Goal: Transaction & Acquisition: Purchase product/service

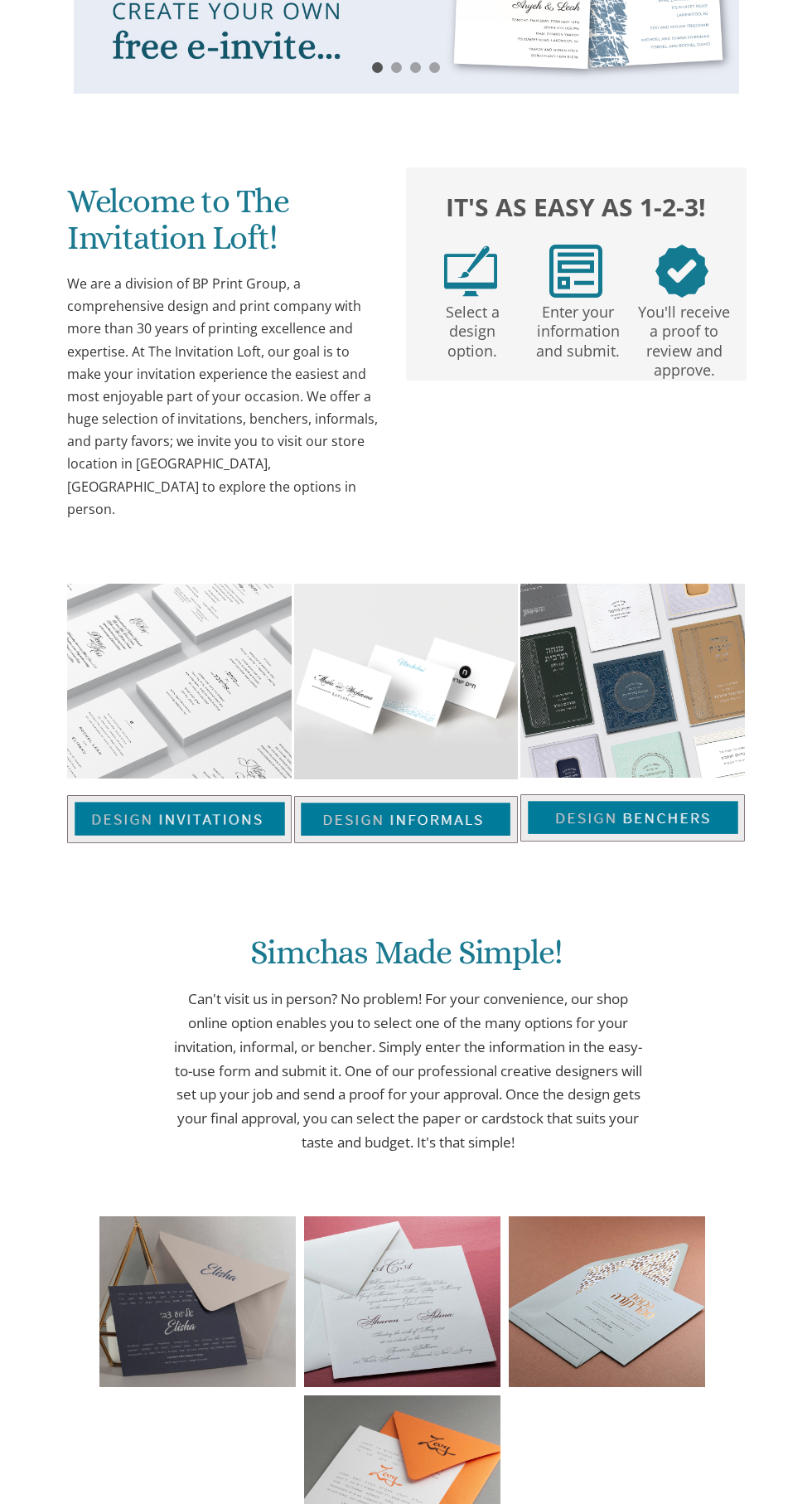
scroll to position [539, 0]
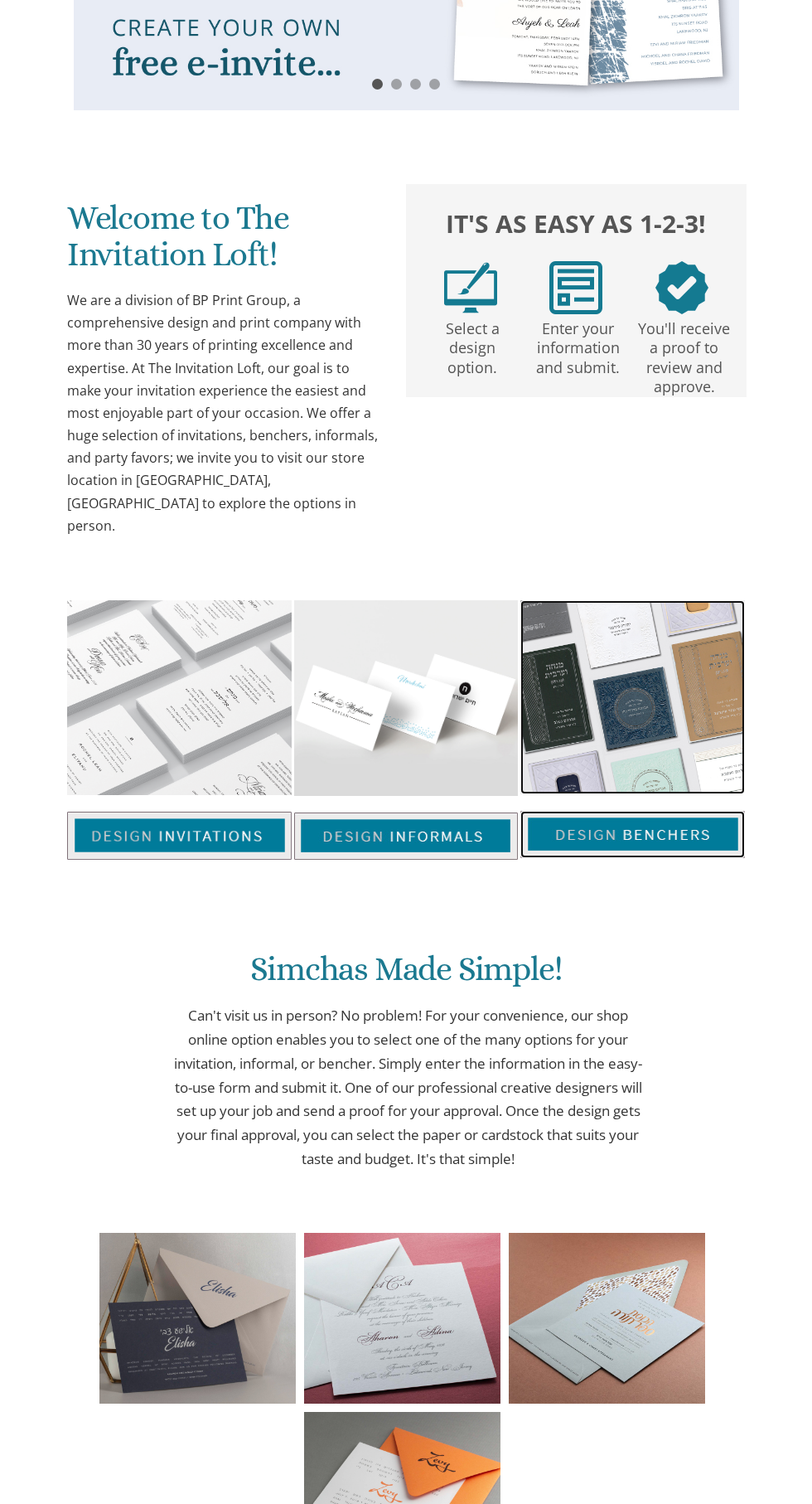
click at [653, 717] on img at bounding box center [632, 697] width 224 height 194
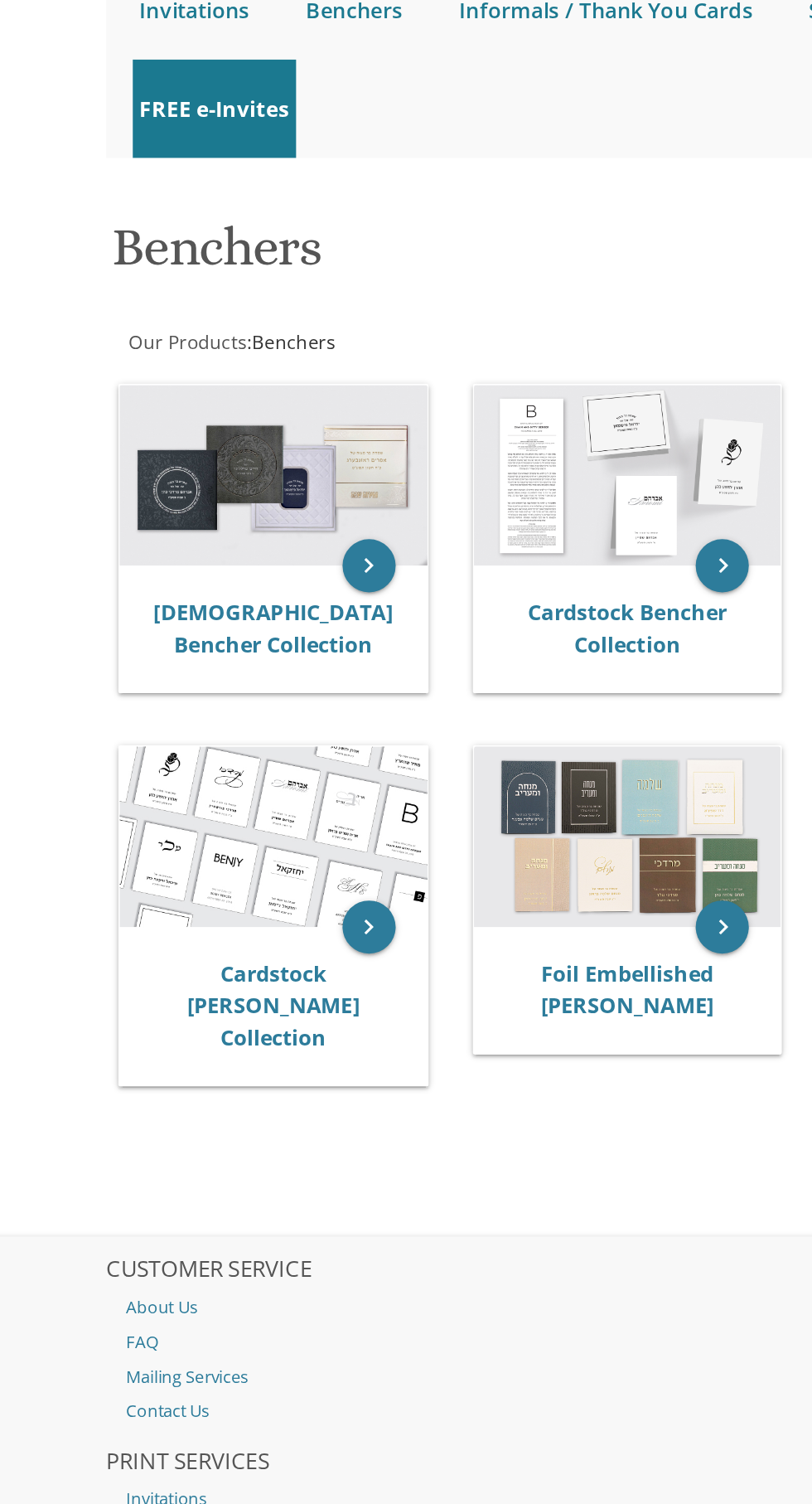
scroll to position [3, 0]
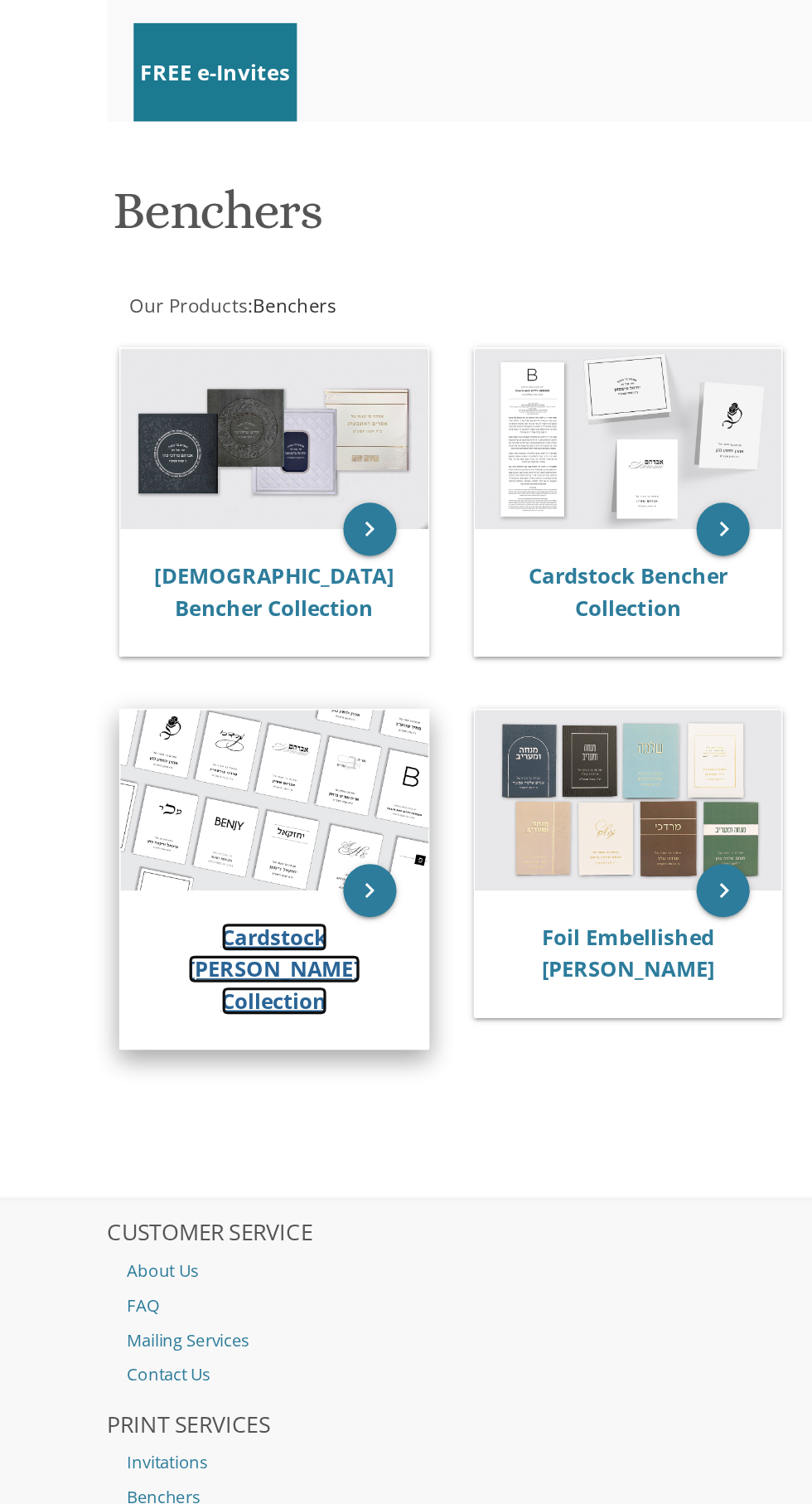
click at [192, 819] on link "Cardstock [PERSON_NAME] Collection" at bounding box center [179, 834] width 108 height 58
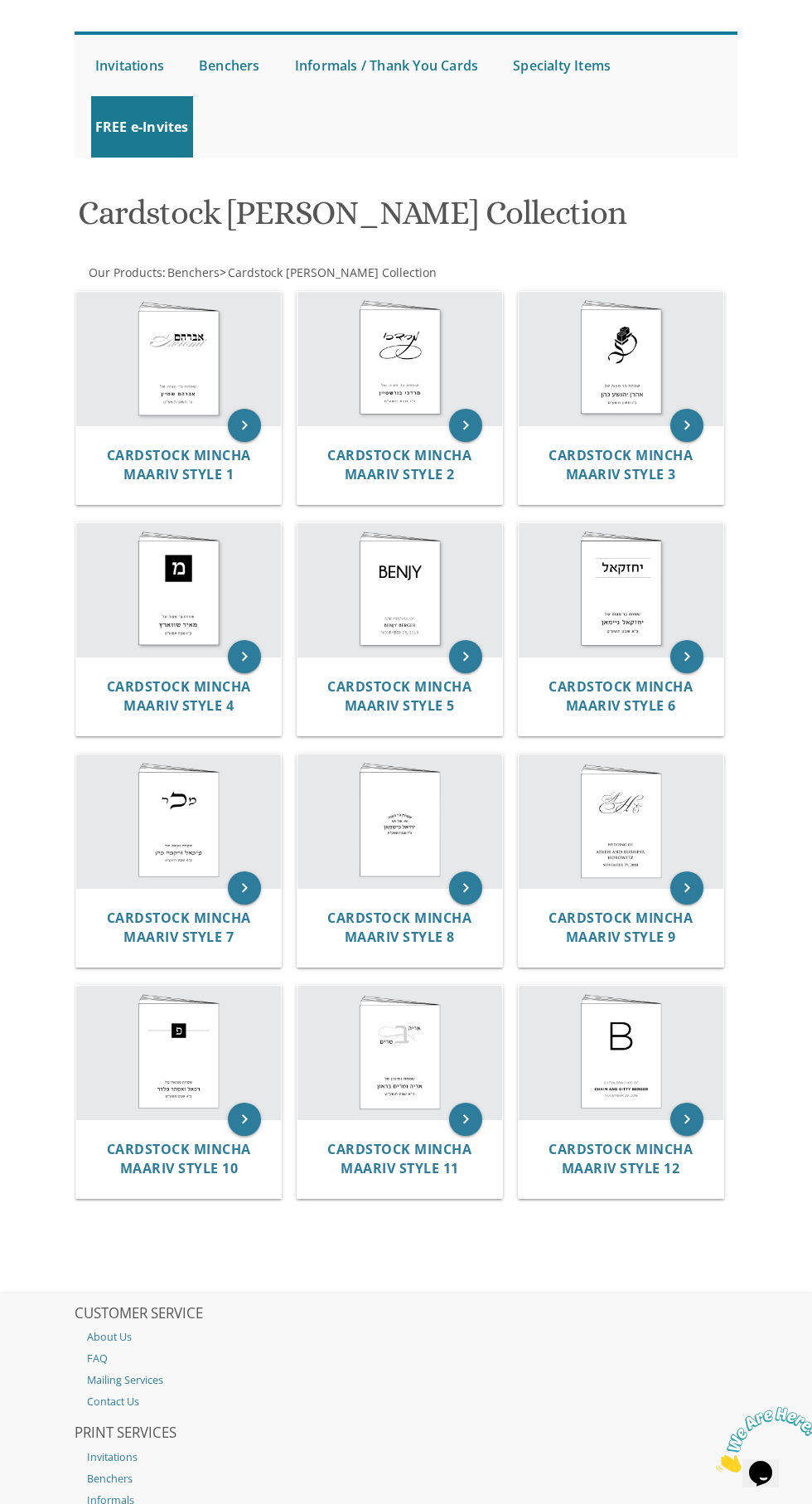
scroll to position [112, 0]
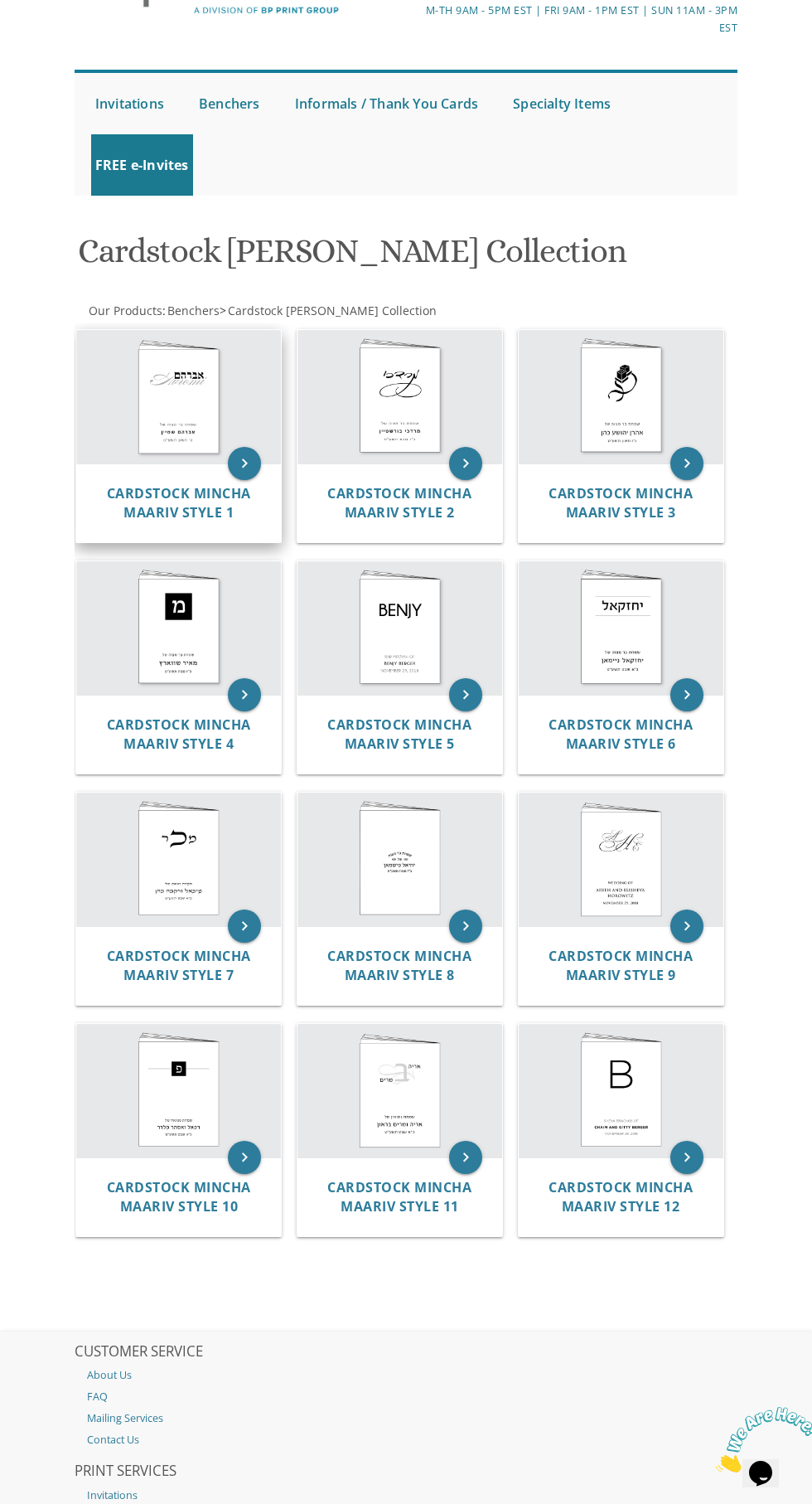
click at [145, 428] on img at bounding box center [179, 397] width 205 height 134
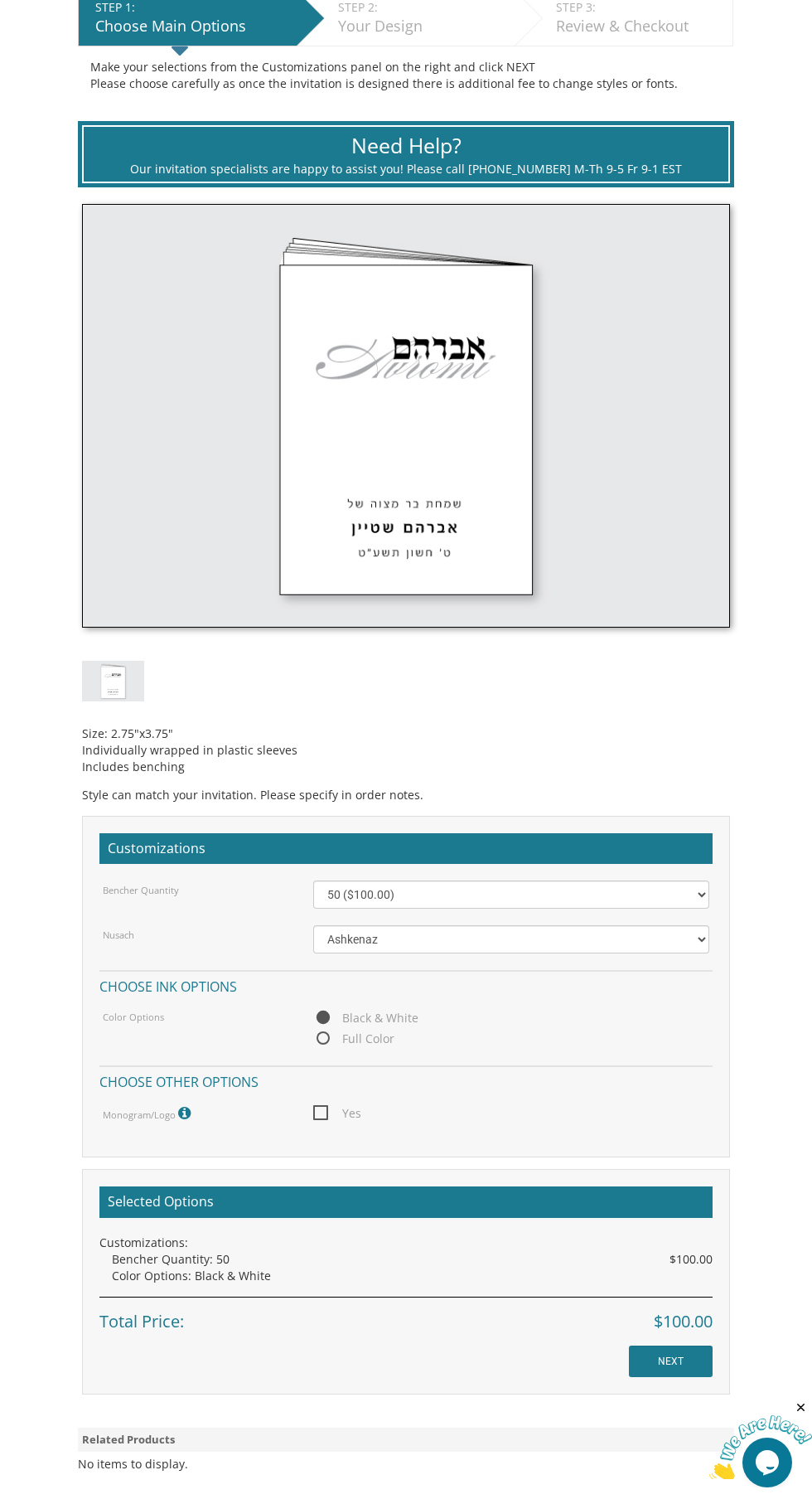
scroll to position [457, 0]
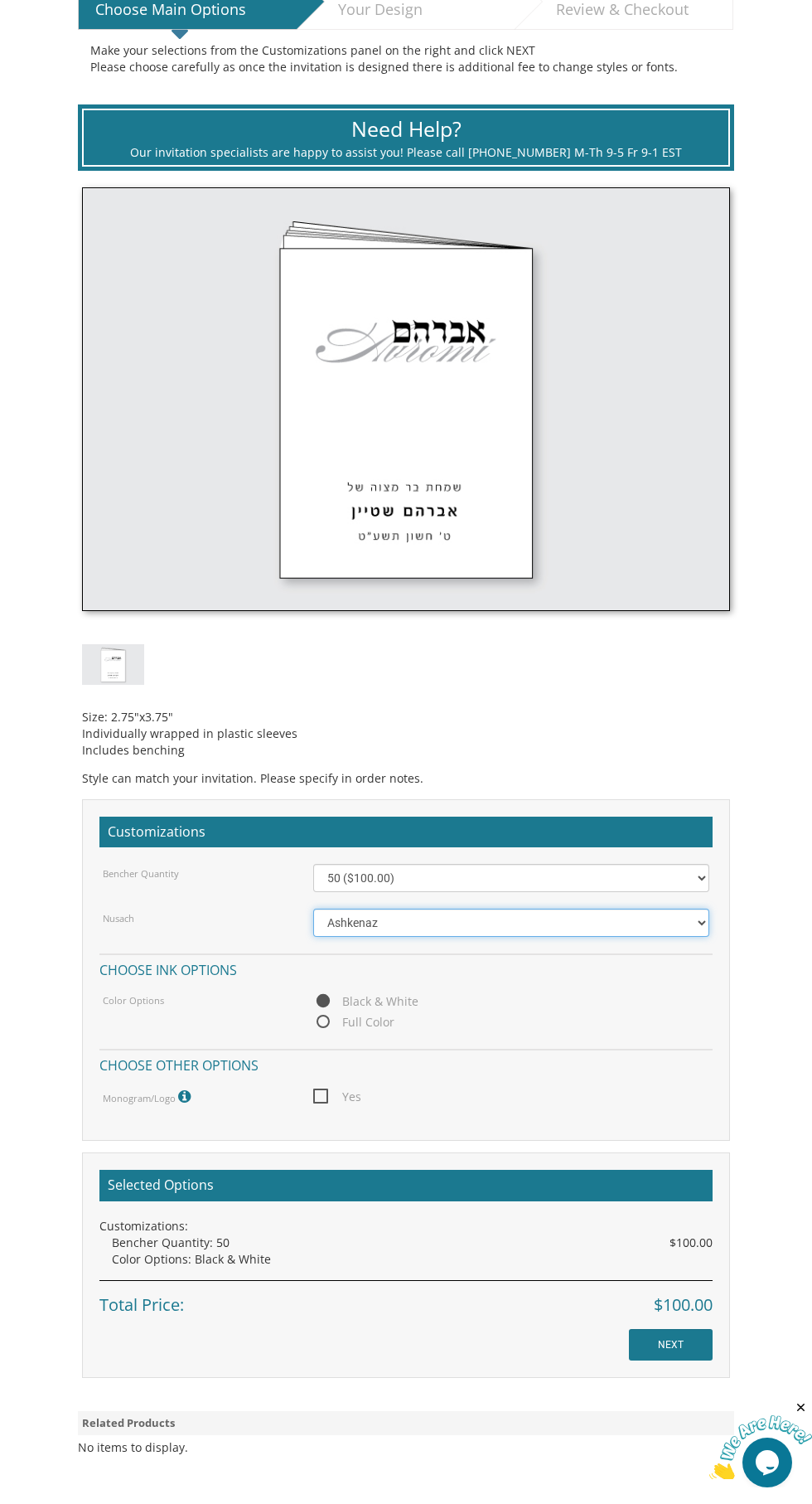
click at [658, 922] on select "Ashkenaz Edut Mizrach Sefard" at bounding box center [511, 922] width 395 height 28
select select "Sefard"
click at [313, 909] on select "Ashkenaz Edut Mizrach Sefard" at bounding box center [511, 922] width 395 height 28
click at [323, 1021] on span "Full Color" at bounding box center [353, 1021] width 81 height 21
click at [323, 1021] on input "Full Color" at bounding box center [319, 1022] width 11 height 11
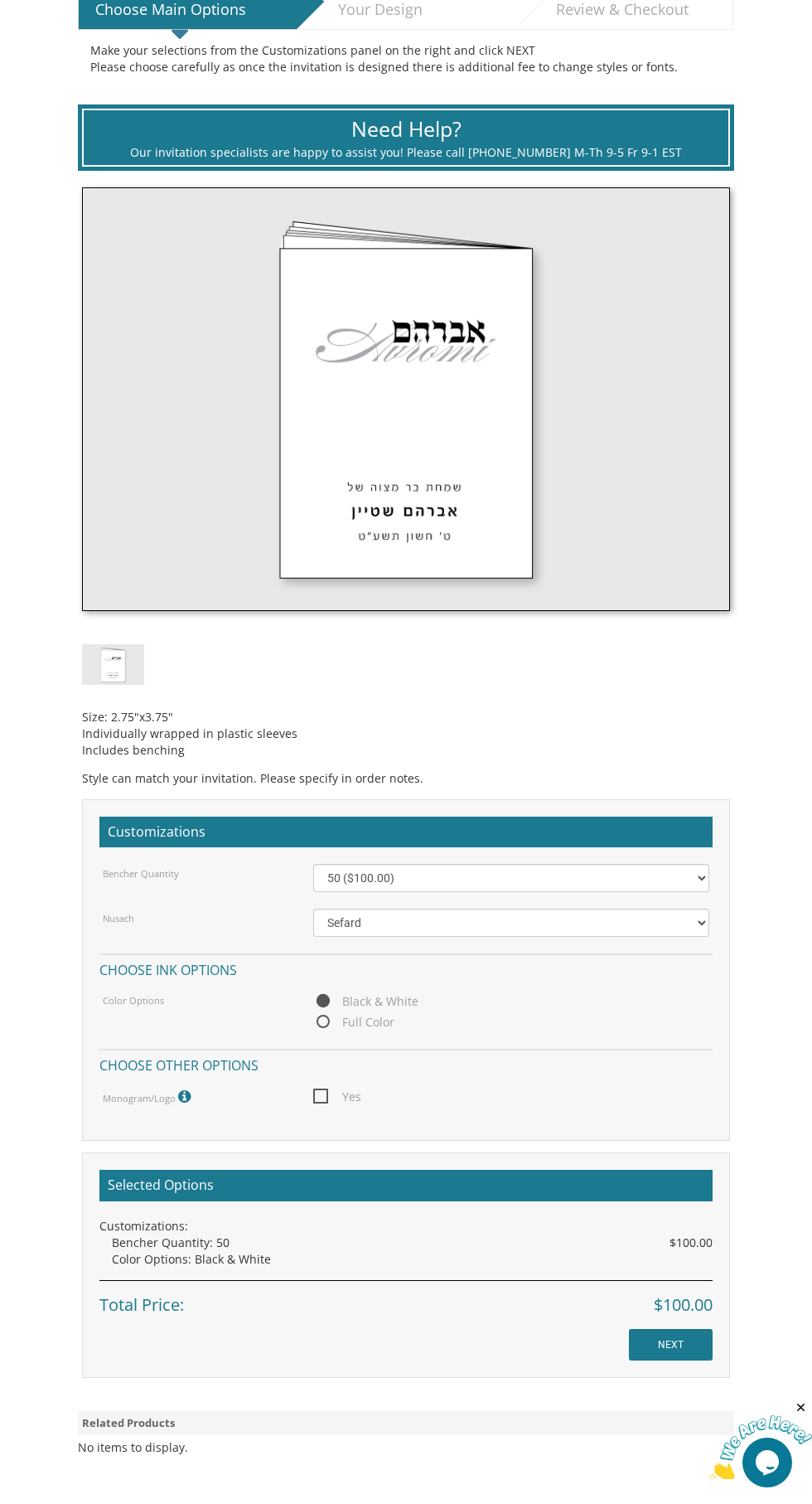
radio input "true"
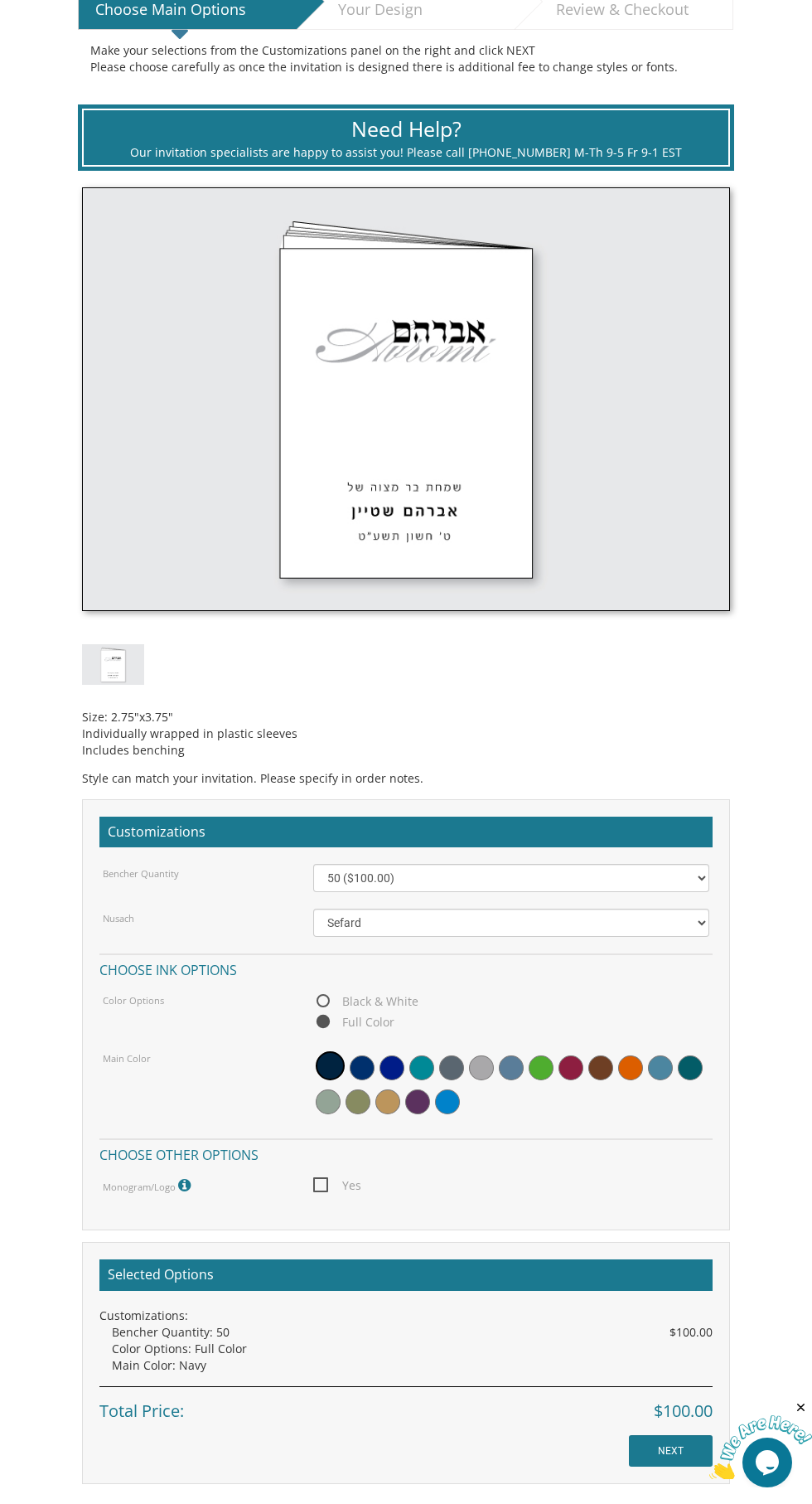
click at [454, 1066] on span at bounding box center [451, 1067] width 25 height 25
click at [427, 1067] on span at bounding box center [417, 1067] width 25 height 25
click at [584, 1083] on div at bounding box center [511, 1085] width 395 height 73
click at [637, 1063] on span at bounding box center [630, 1067] width 25 height 25
click at [428, 1116] on div at bounding box center [511, 1085] width 395 height 73
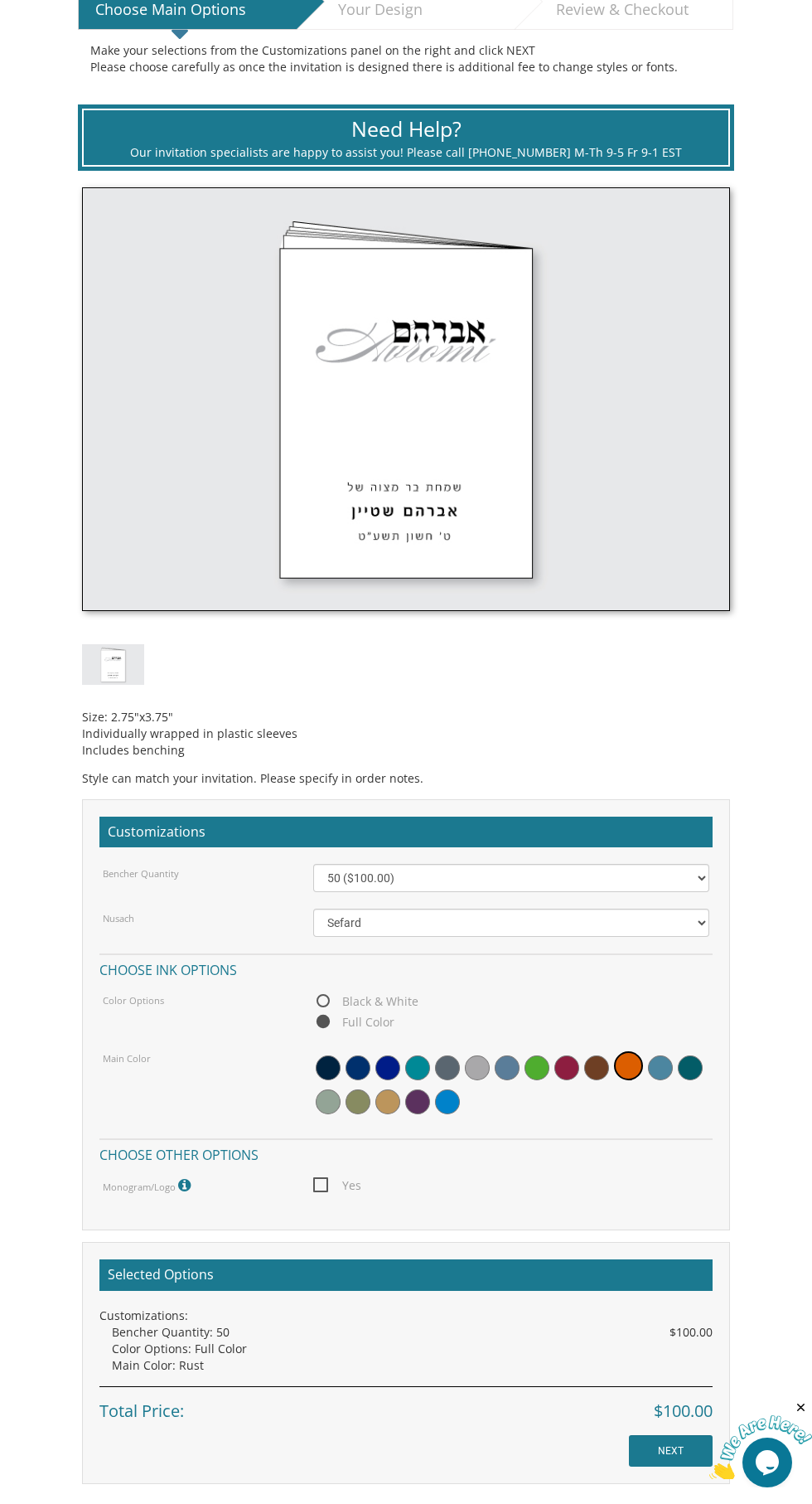
click at [440, 1109] on span at bounding box center [447, 1101] width 25 height 25
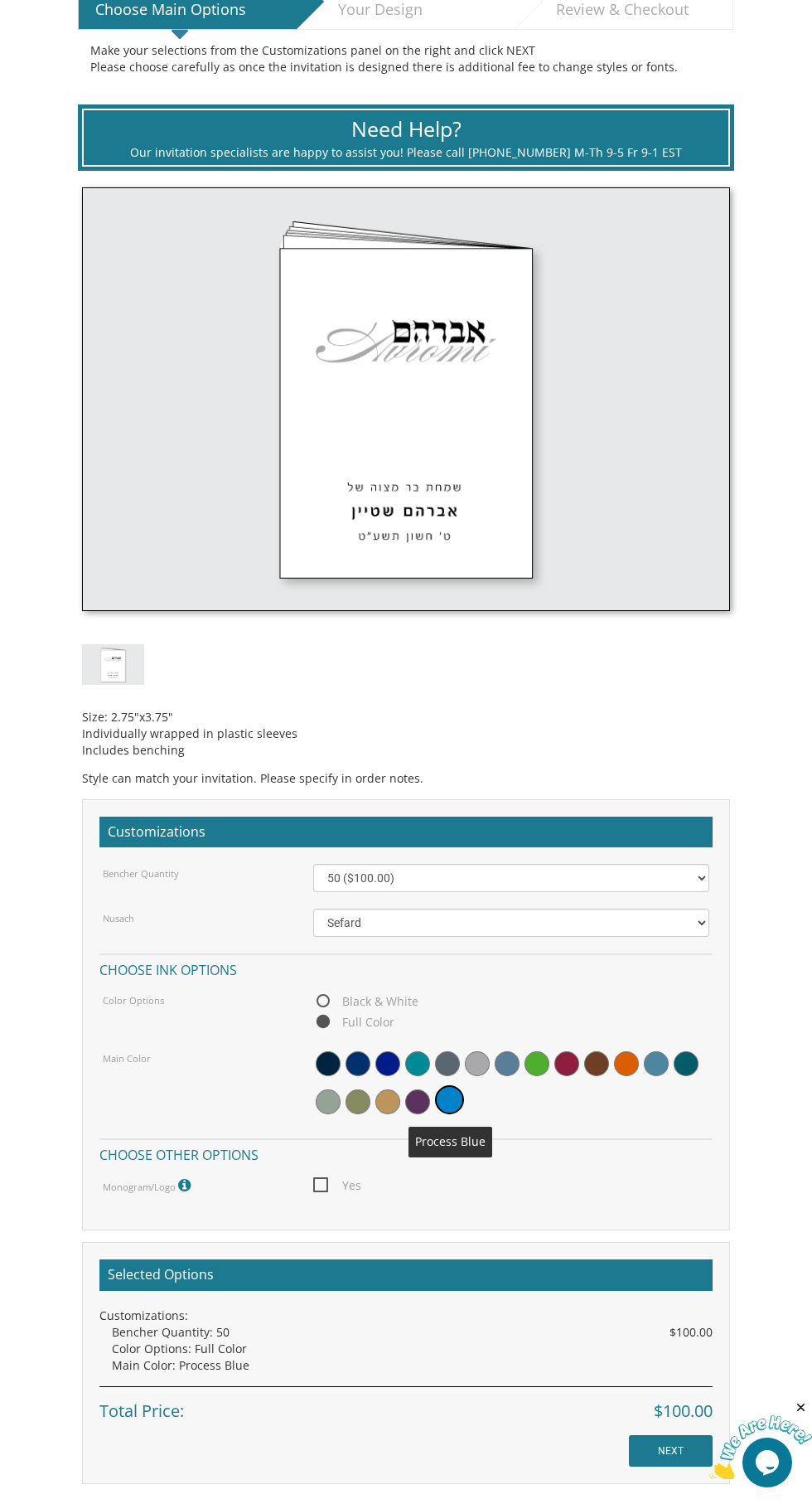
click at [442, 1069] on span at bounding box center [447, 1063] width 25 height 25
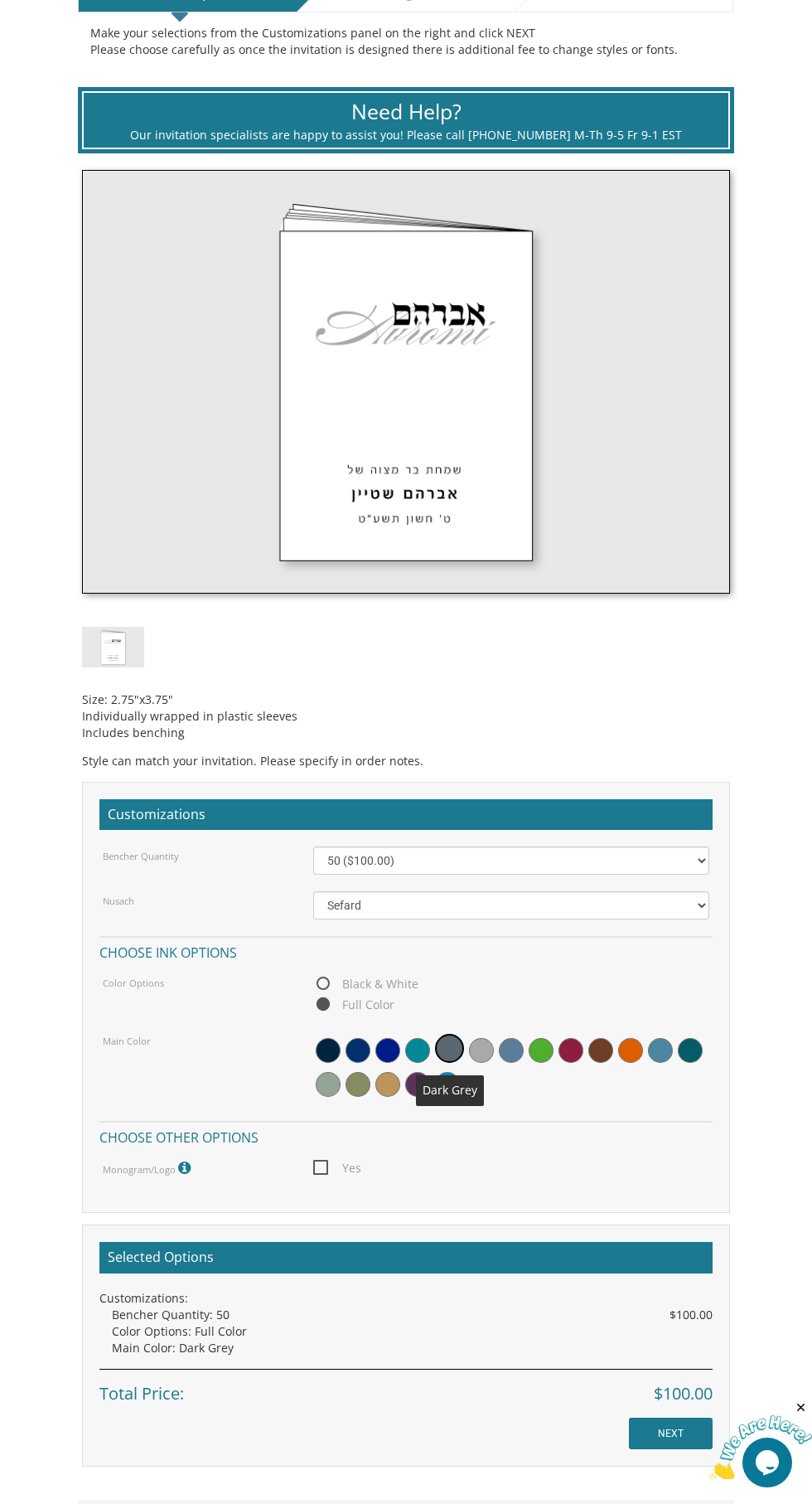
scroll to position [0, 0]
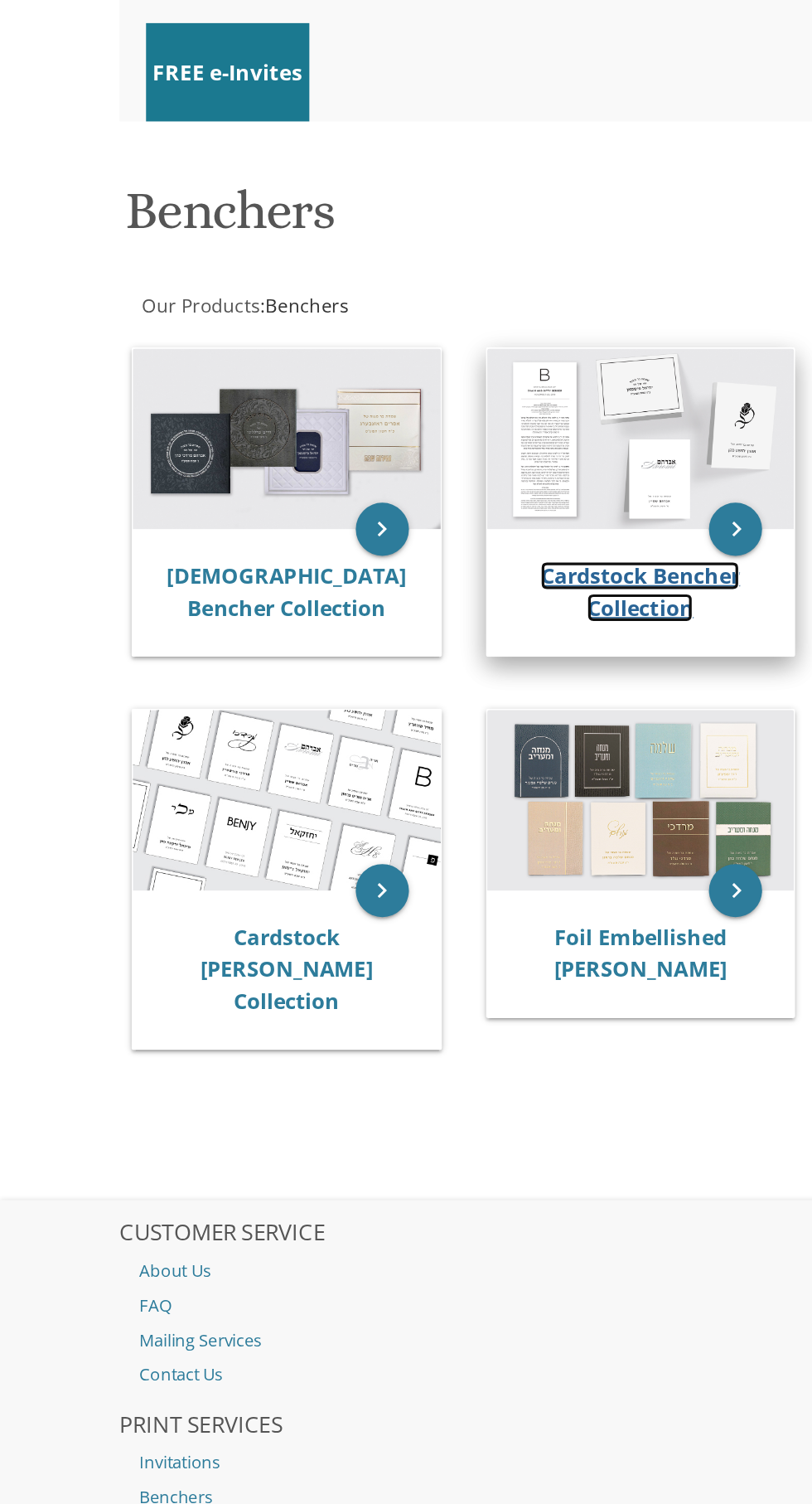
click at [397, 595] on link "Cardstock Bencher Collection" at bounding box center [399, 599] width 125 height 38
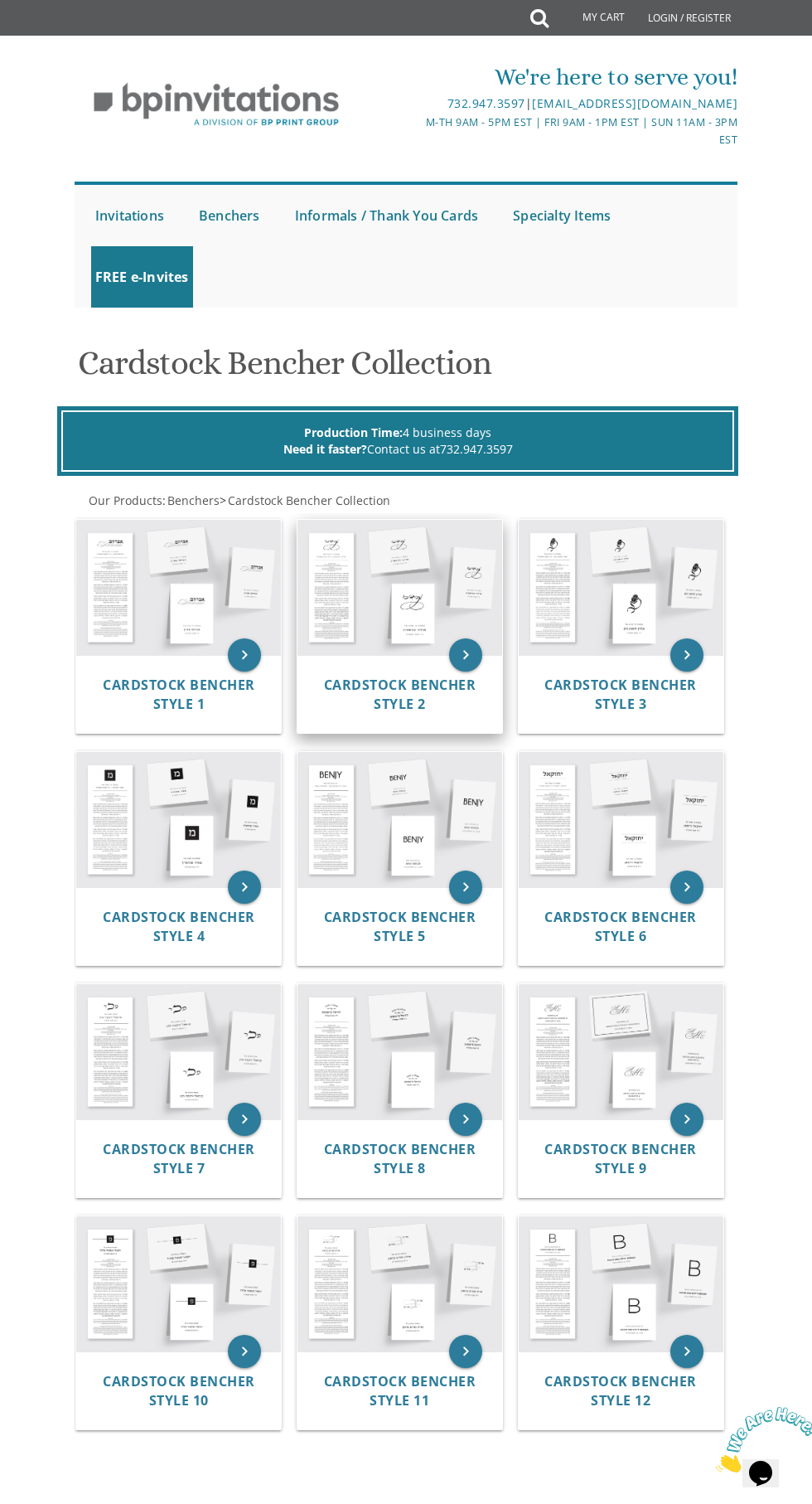
click at [370, 651] on img at bounding box center [400, 586] width 205 height 135
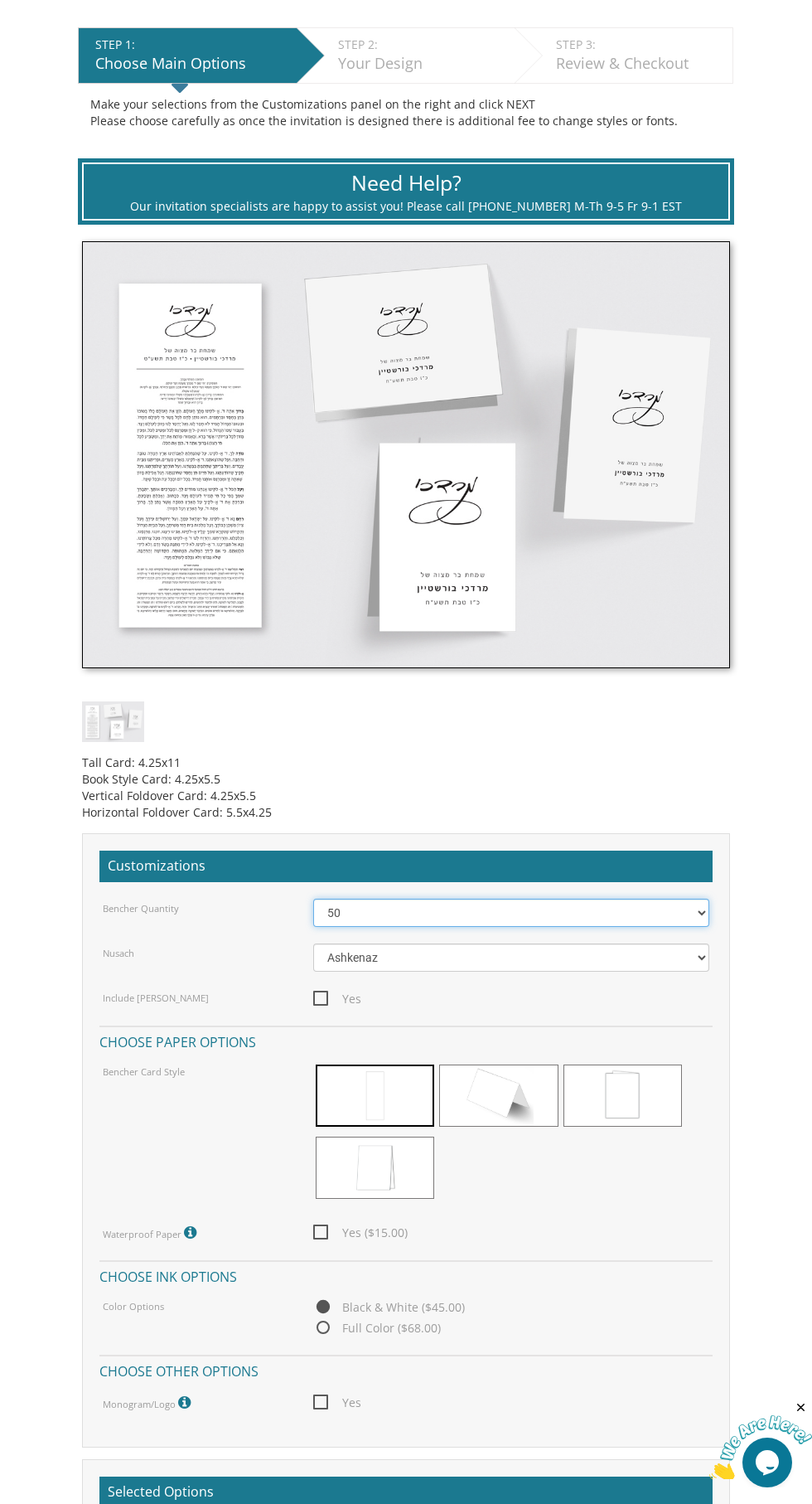
click at [585, 912] on select "50 60 70 80 90 100 125 150 175 200 225 250 275 300 325 350 375 400 425 450 475 …" at bounding box center [511, 912] width 395 height 28
click at [313, 899] on select "50 60 70 80 90 100 125 150 175 200 225 250 275 300 325 350 375 400 425 450 475 …" at bounding box center [511, 912] width 395 height 28
click at [566, 960] on select "Ashkenaz Edut Mizrach" at bounding box center [511, 957] width 395 height 28
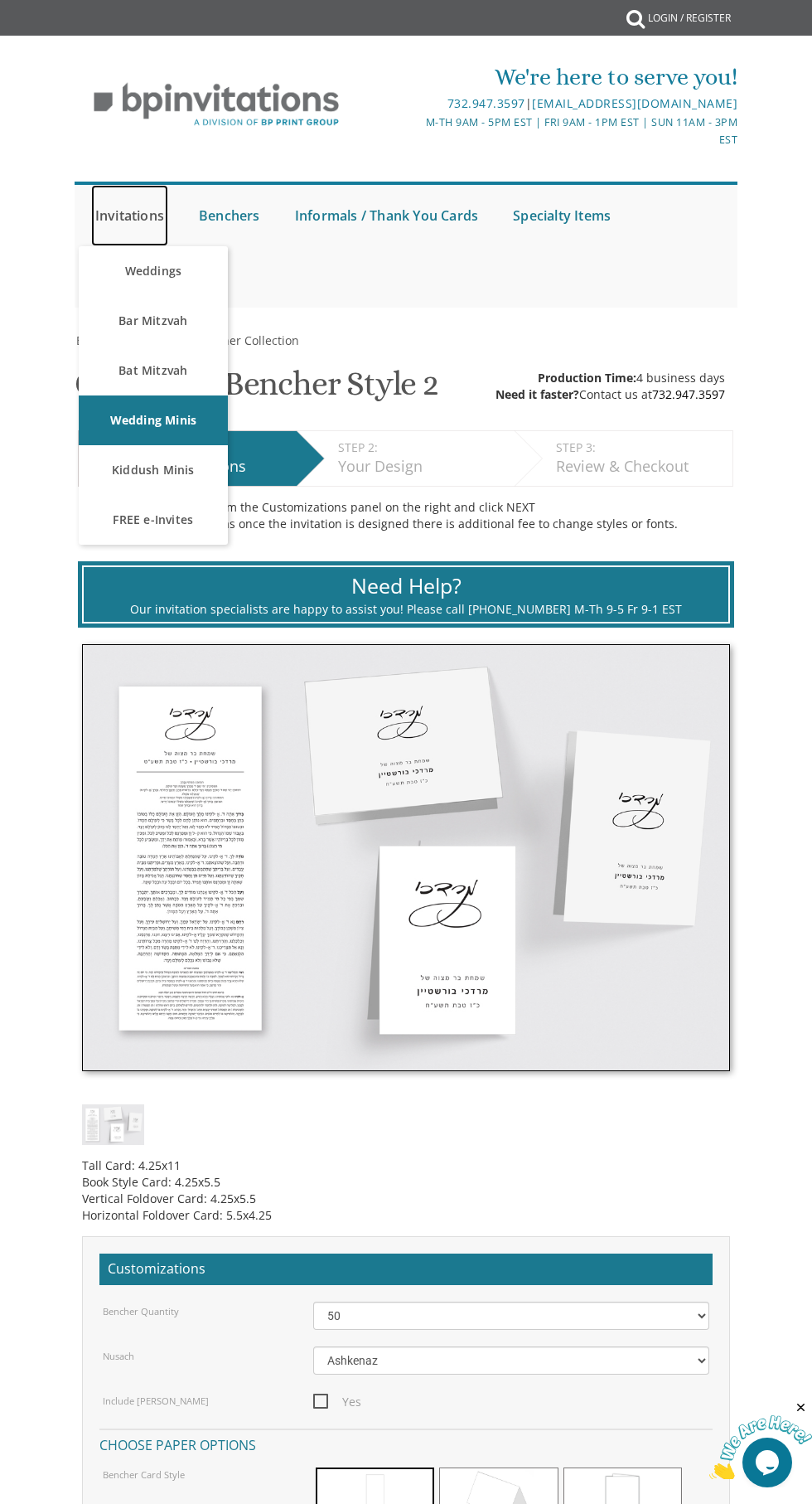
click at [151, 219] on link "Invitations" at bounding box center [130, 215] width 77 height 61
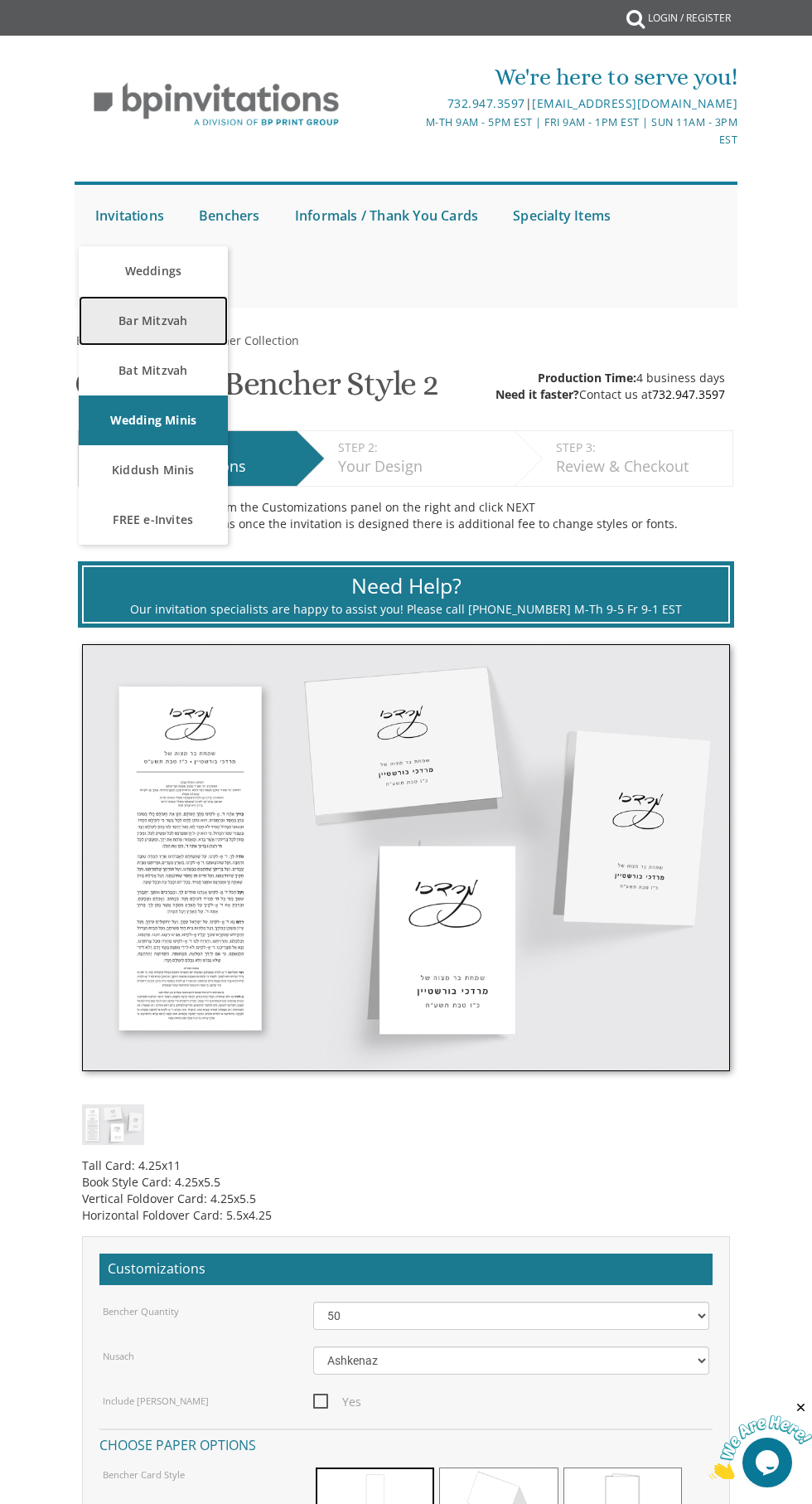
click at [155, 318] on link "Bar Mitzvah" at bounding box center [153, 321] width 149 height 49
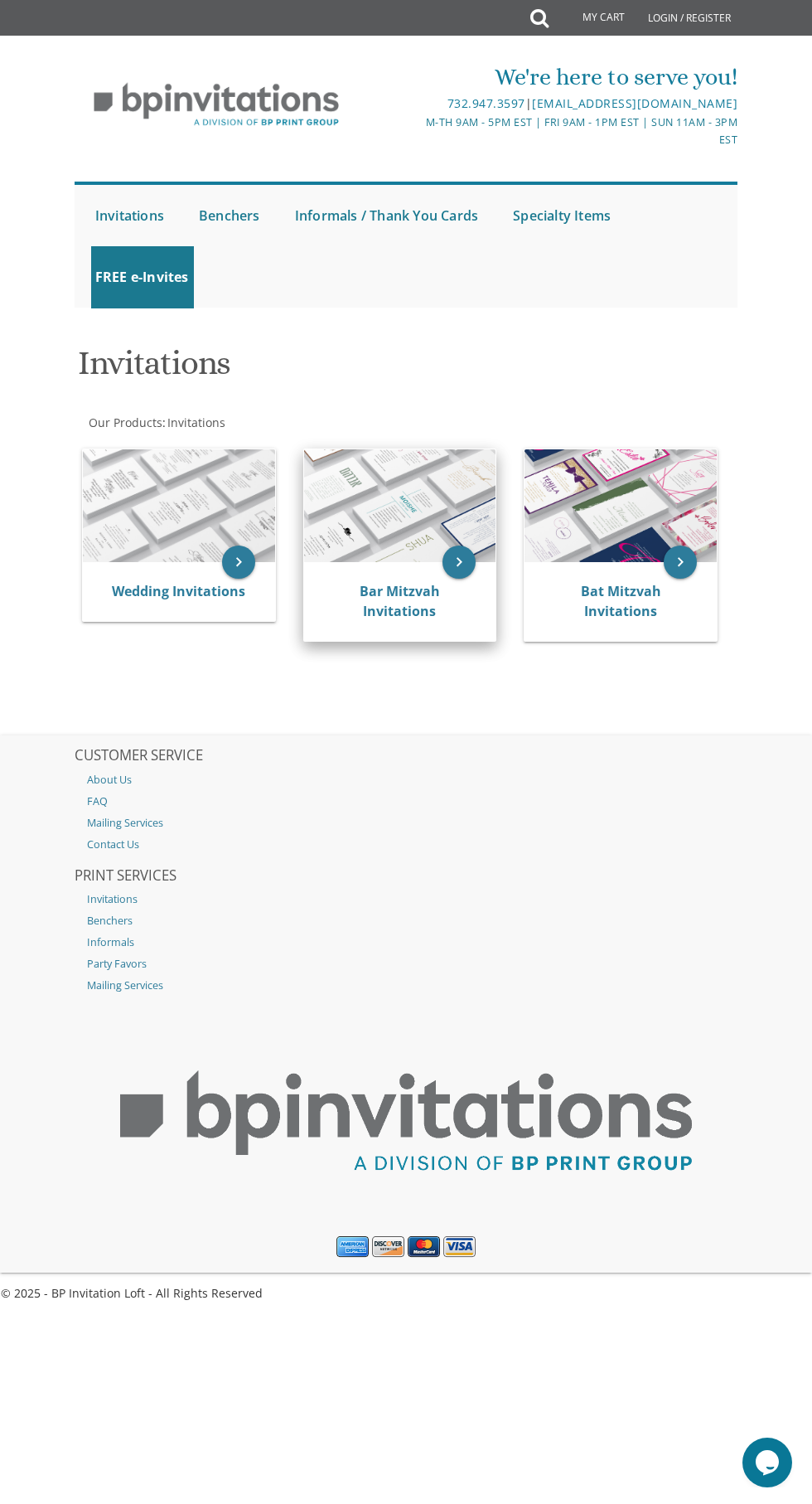
click at [440, 542] on img at bounding box center [400, 506] width 192 height 112
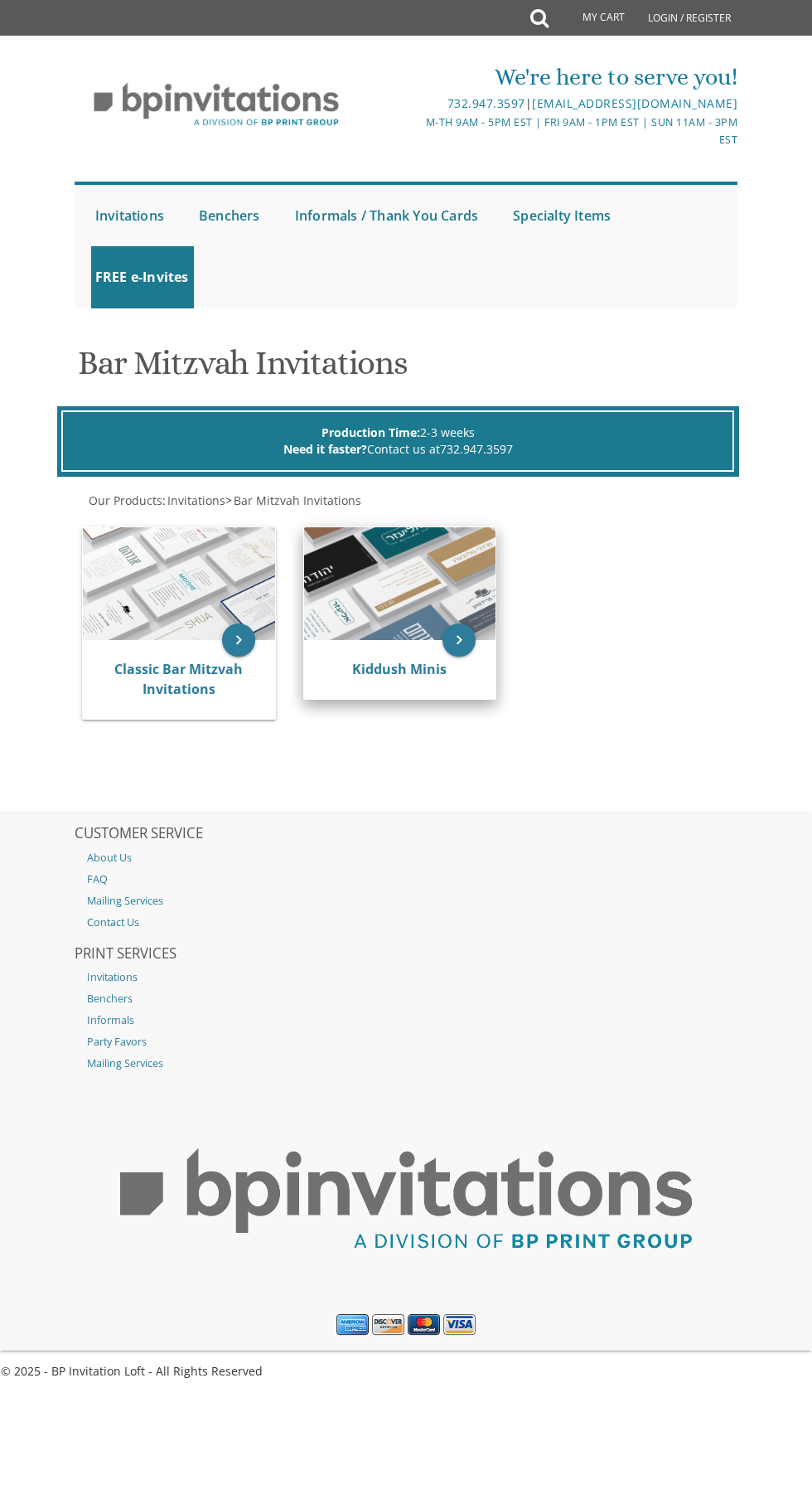
click at [391, 622] on img at bounding box center [400, 583] width 192 height 112
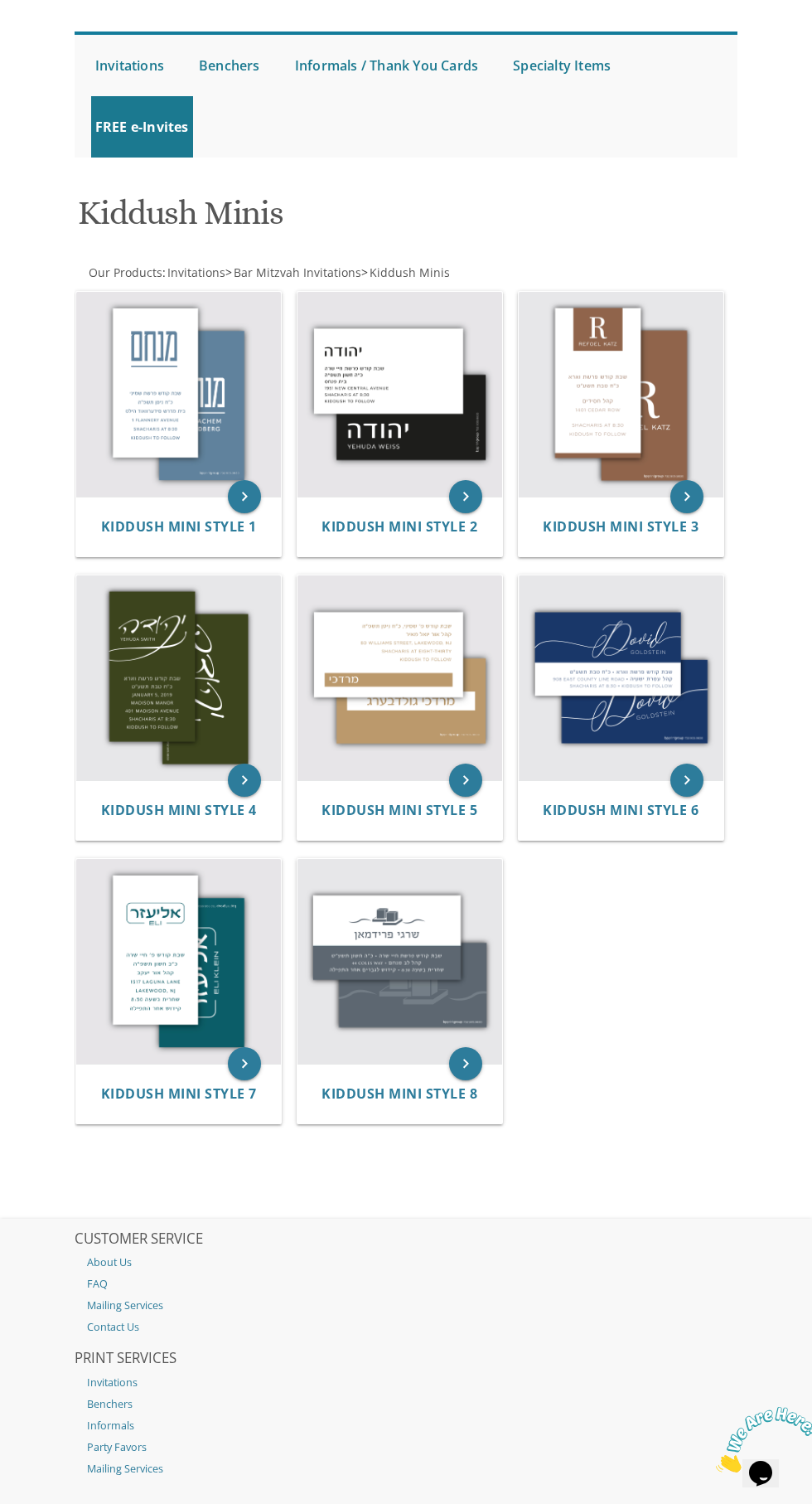
scroll to position [158, 0]
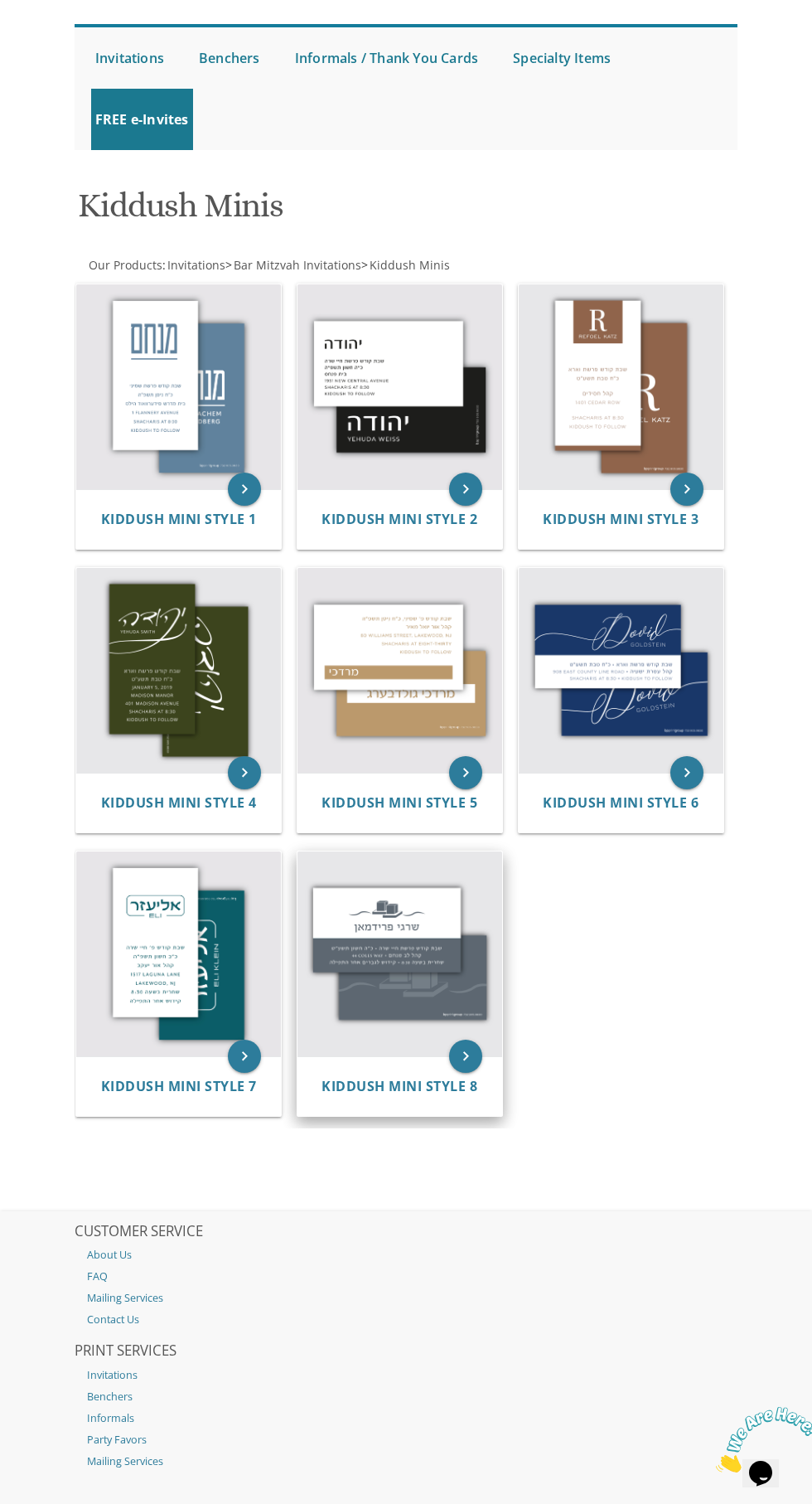
click at [403, 946] on img at bounding box center [400, 954] width 205 height 205
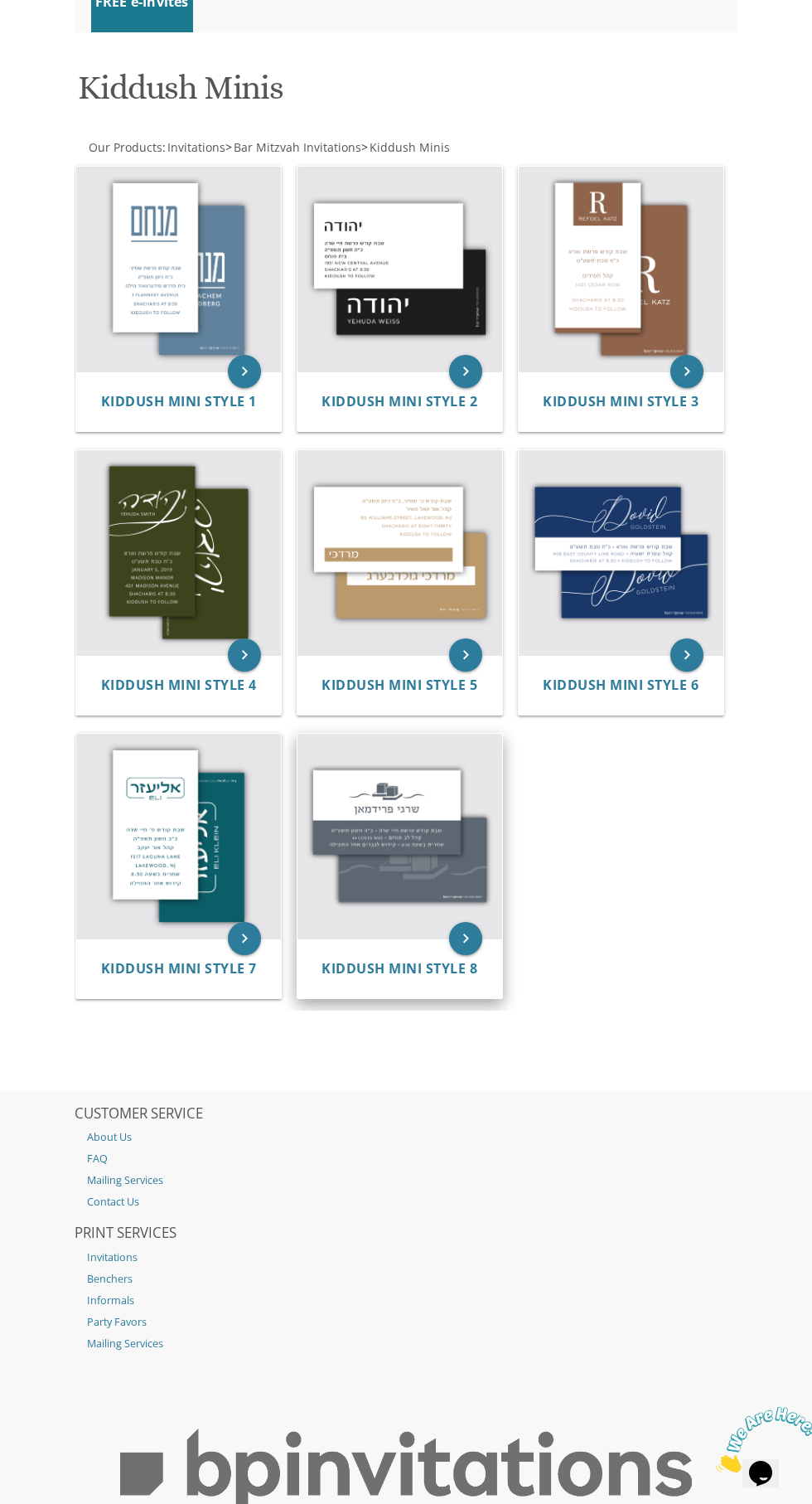
scroll to position [284, 0]
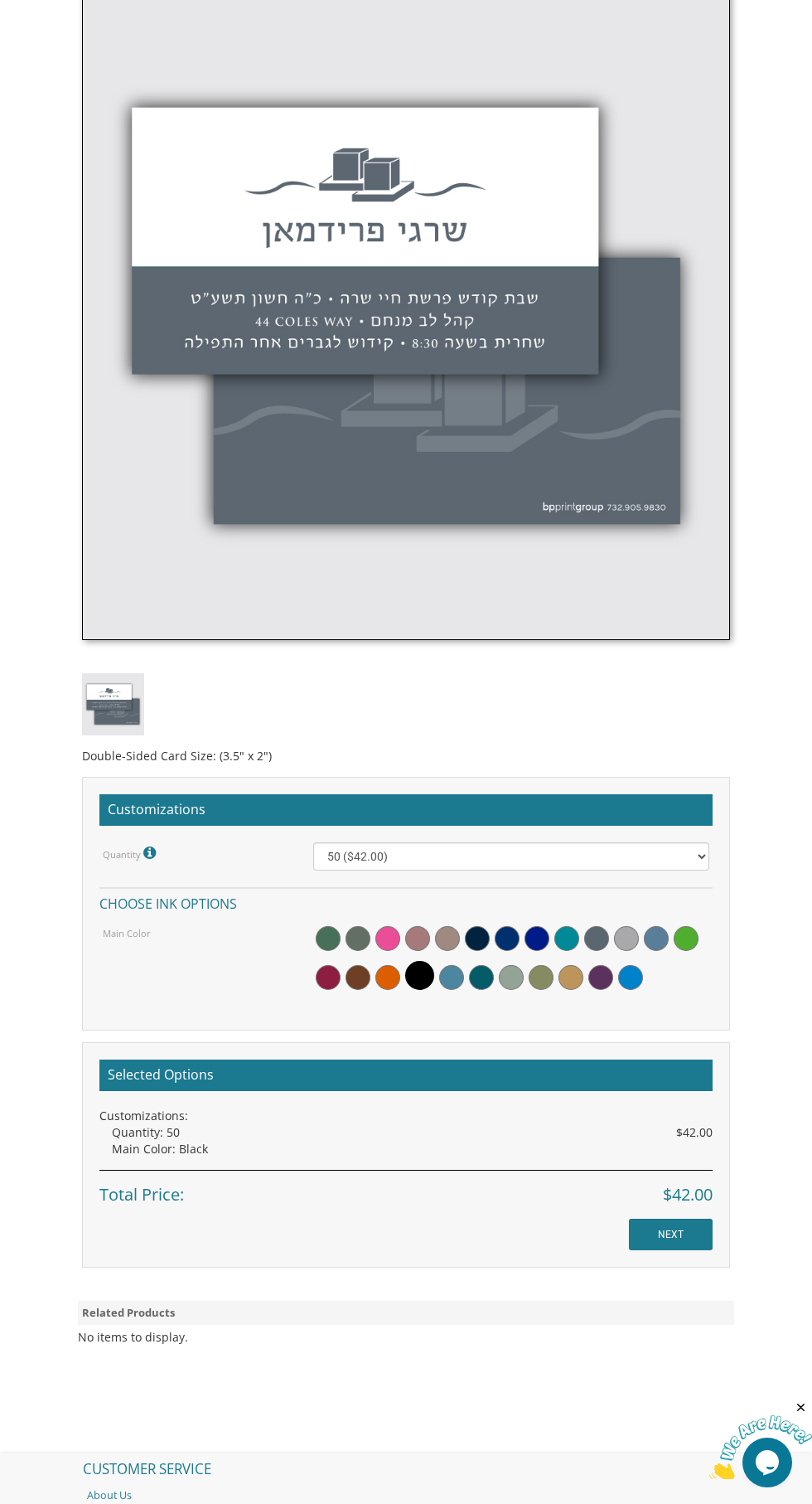
scroll to position [652, 0]
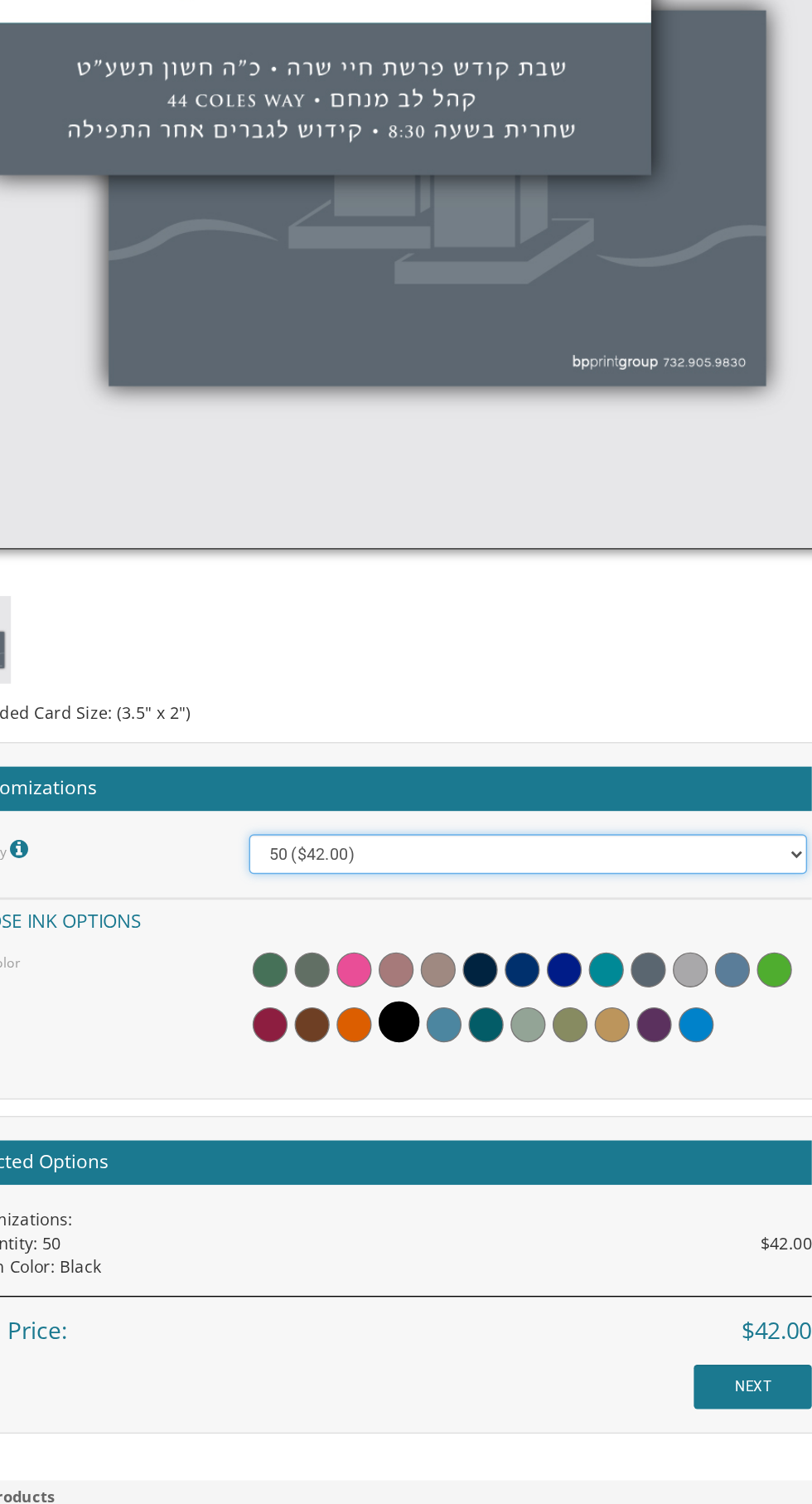
click at [479, 855] on select "50 ($42.00) 100 ($48.00) 150 ($54.00) 200 ($60.00) 250 ($66.00) 300 ($72.00)" at bounding box center [511, 856] width 395 height 28
click at [313, 842] on select "50 ($42.00) 100 ($48.00) 150 ($54.00) 200 ($60.00) 250 ($66.00) 300 ($72.00)" at bounding box center [511, 856] width 395 height 28
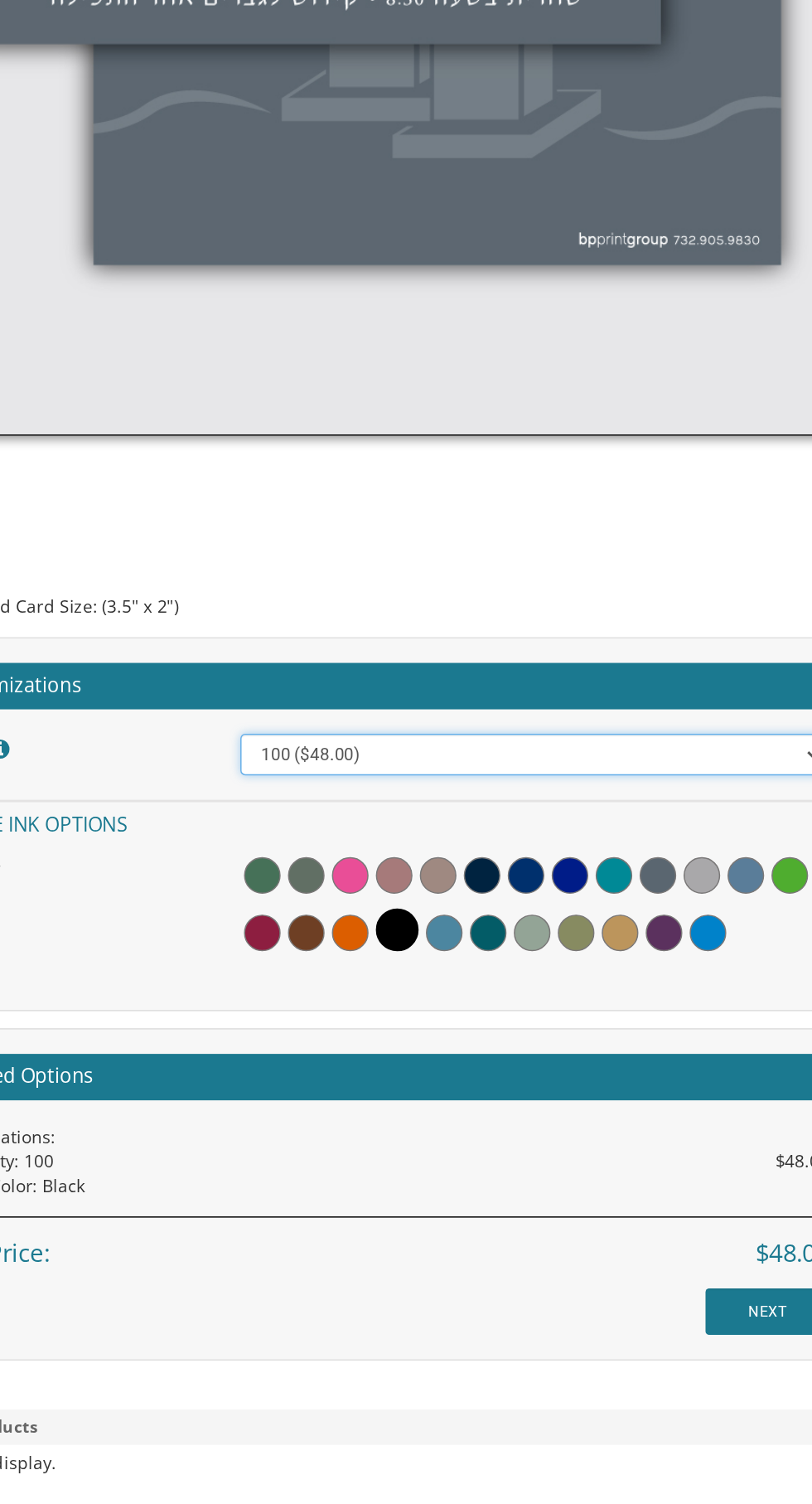
scroll to position [676, 0]
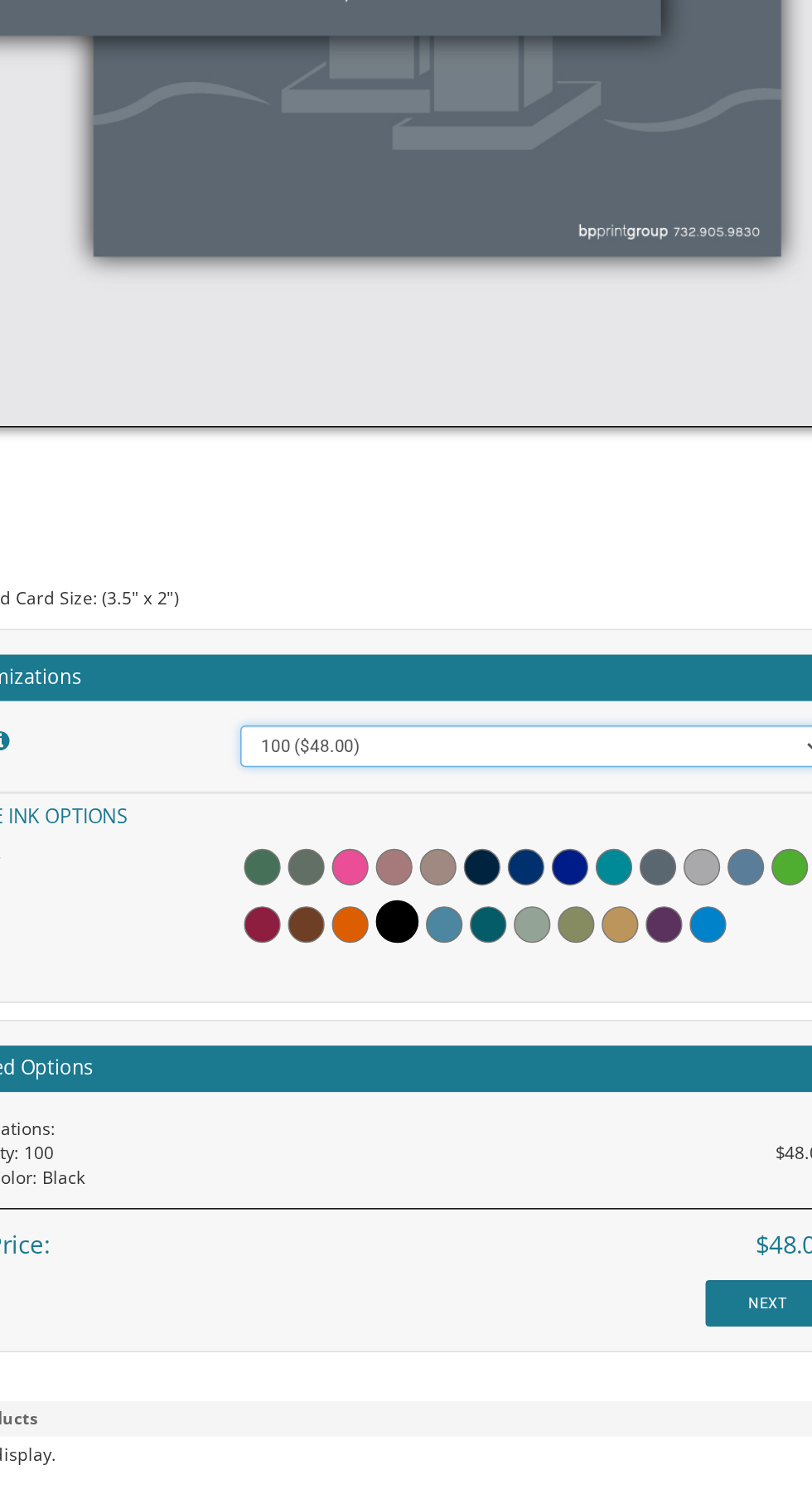
click at [455, 838] on select "50 ($42.00) 100 ($48.00) 150 ($54.00) 200 ($60.00) 250 ($66.00) 300 ($72.00)" at bounding box center [511, 833] width 395 height 28
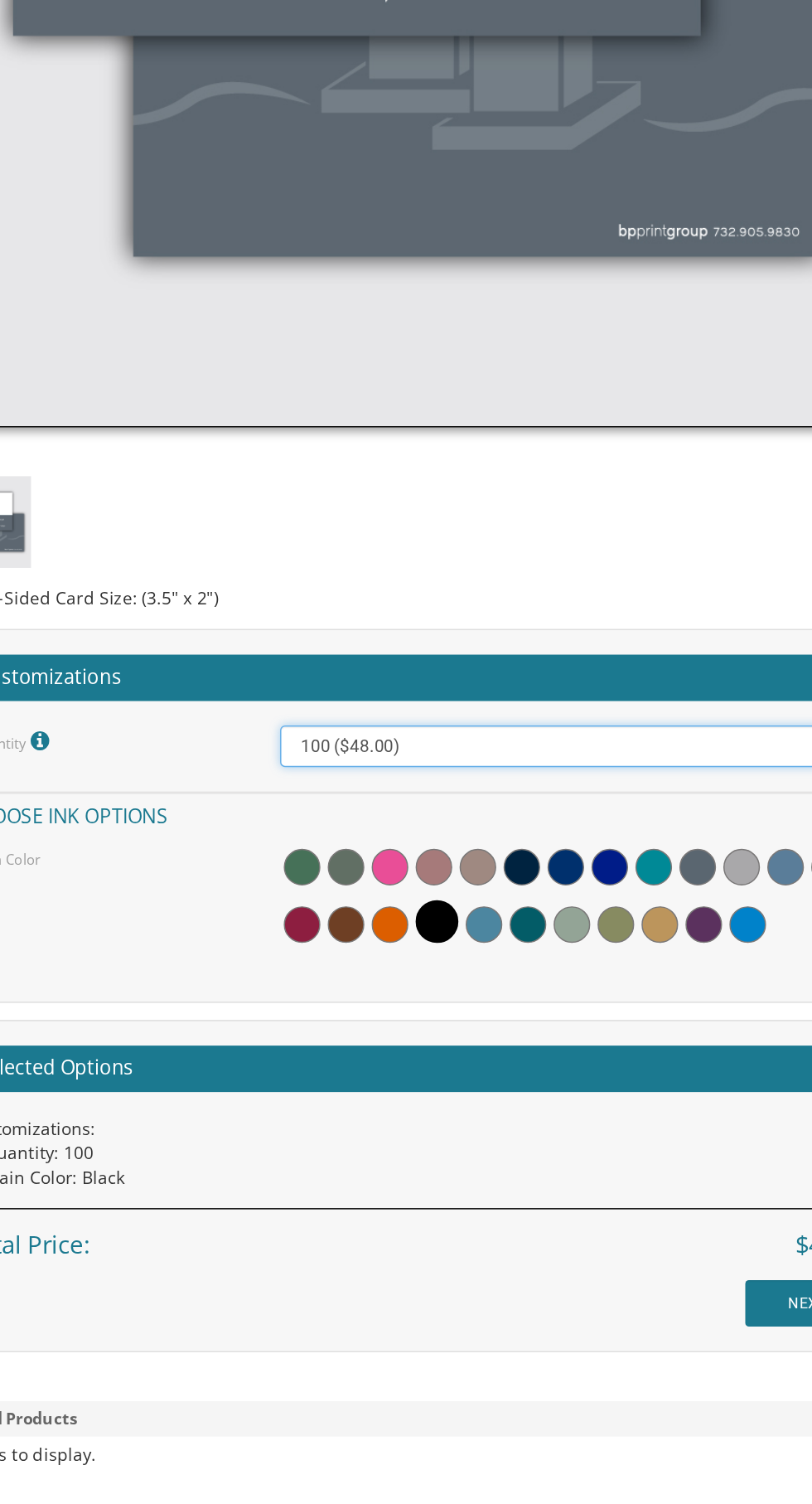
click at [575, 831] on select "50 ($42.00) 100 ($48.00) 150 ($54.00) 200 ($60.00) 250 ($66.00) 300 ($72.00)" at bounding box center [511, 833] width 395 height 28
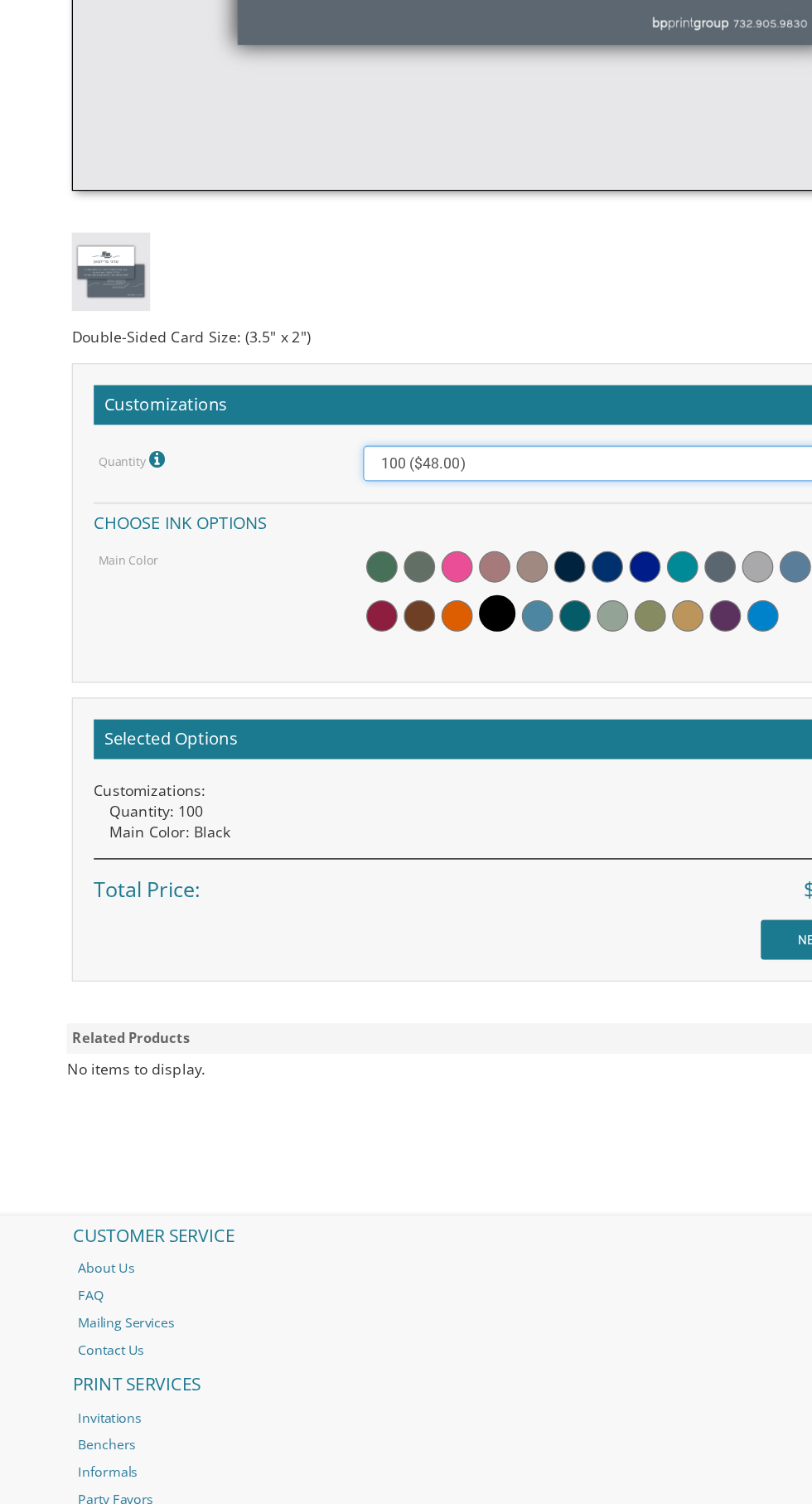
scroll to position [1053, 0]
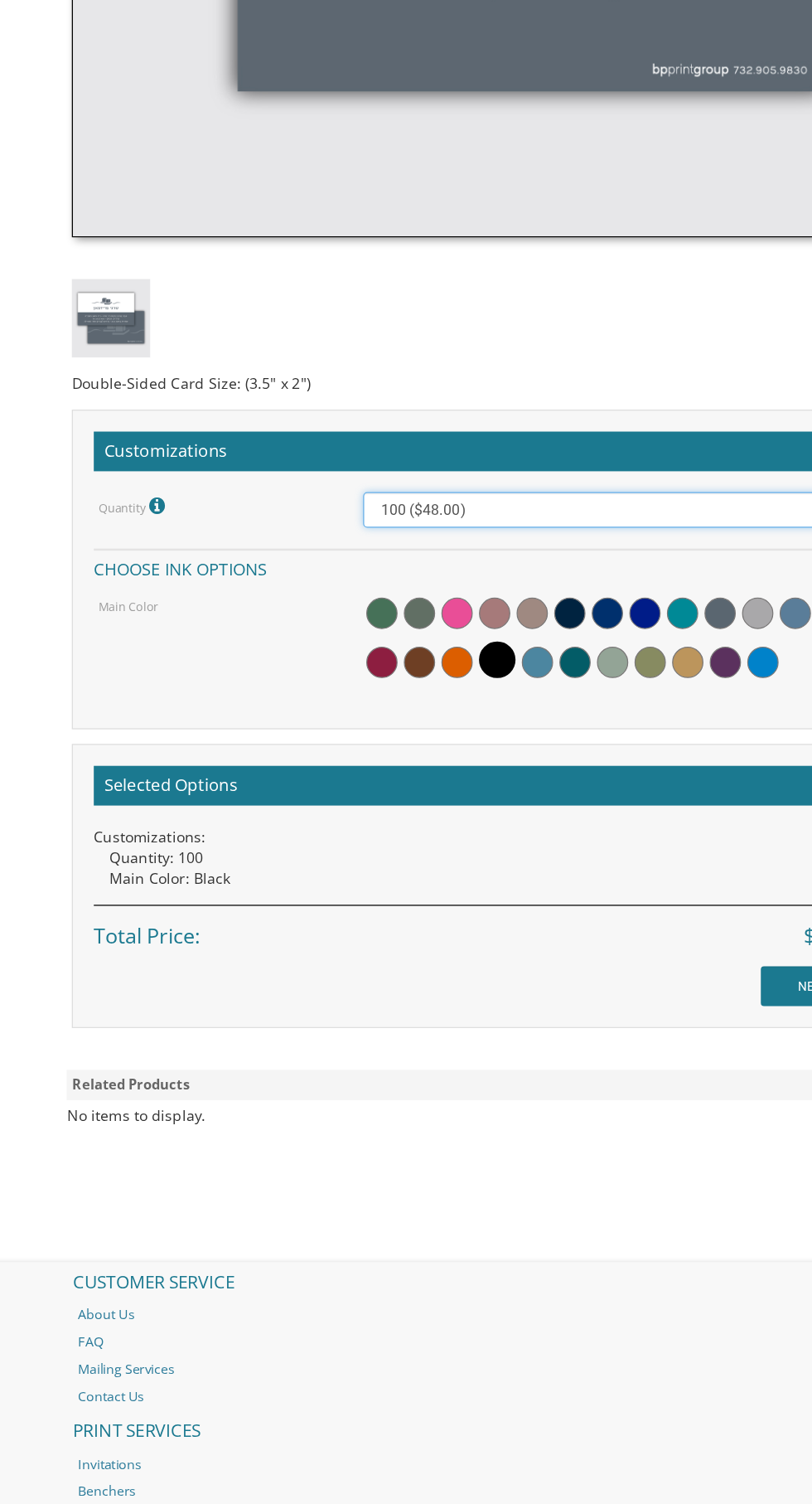
click at [510, 454] on select "50 ($42.00) 100 ($48.00) 150 ($54.00) 200 ($60.00) 250 ($66.00) 300 ($72.00)" at bounding box center [511, 454] width 395 height 28
click at [313, 441] on select "50 ($42.00) 100 ($48.00) 150 ($54.00) 200 ($60.00) 250 ($66.00) 300 ($72.00)" at bounding box center [511, 454] width 395 height 28
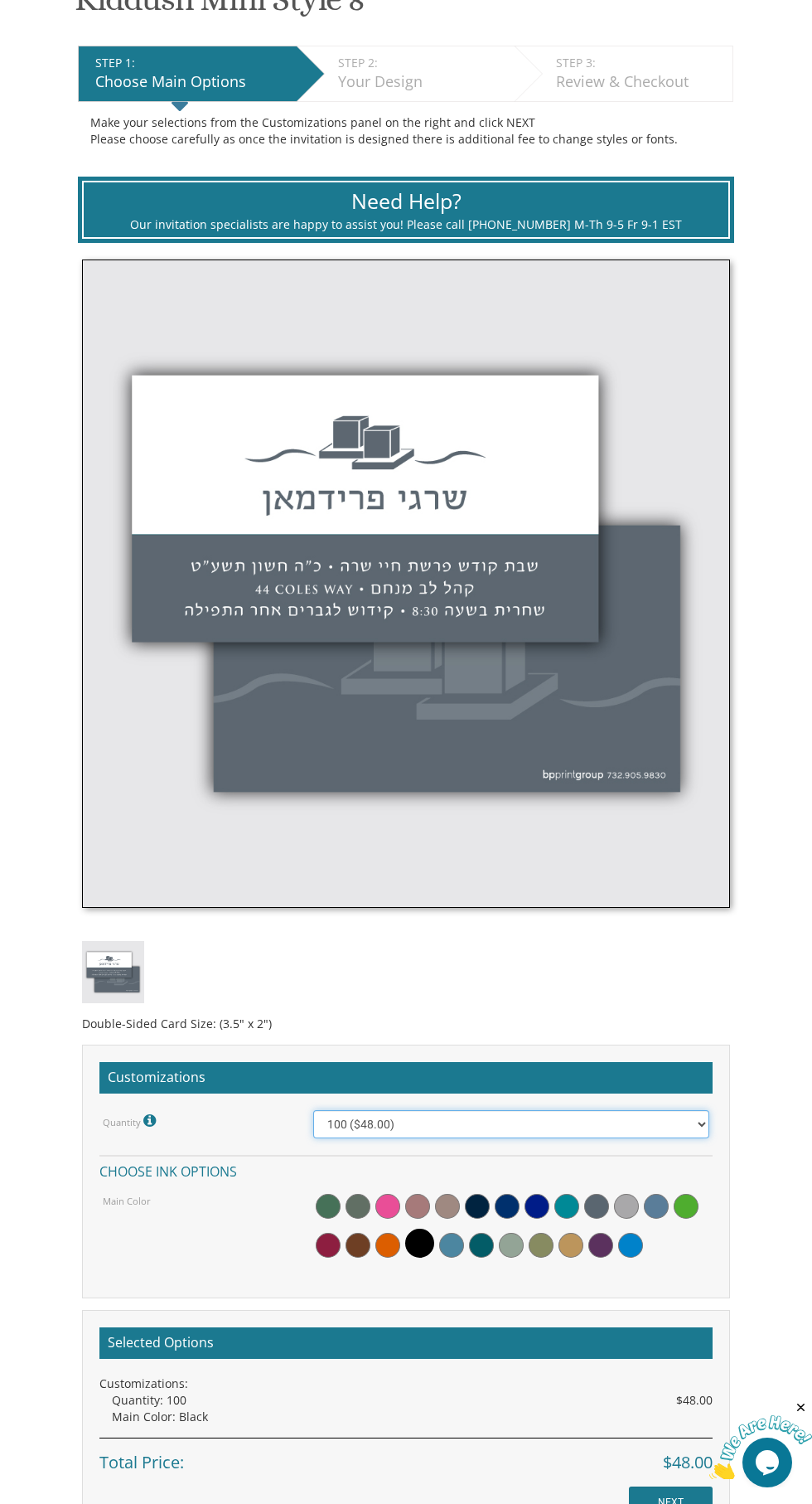
scroll to position [423, 0]
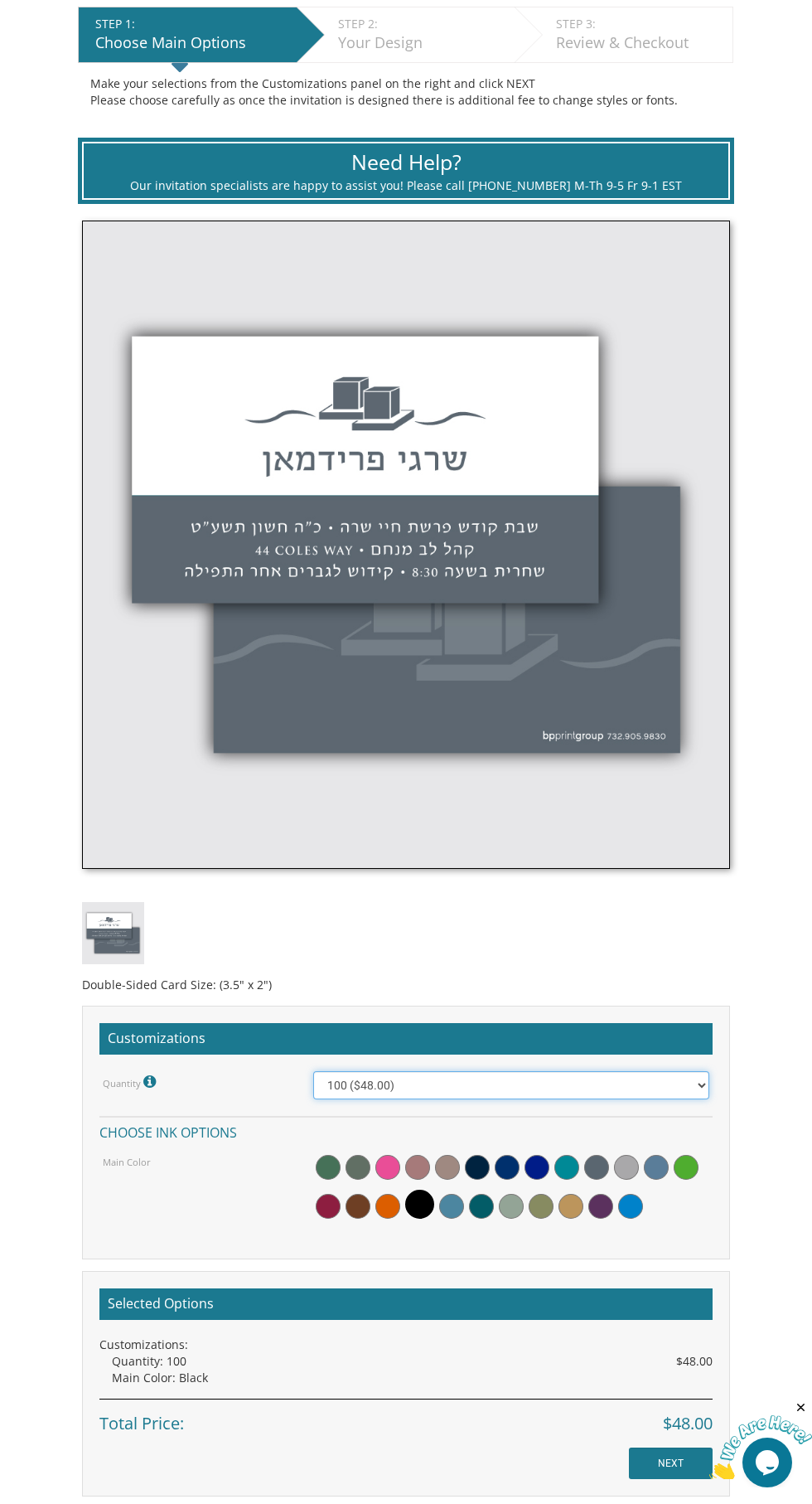
click at [628, 1084] on select "50 ($42.00) 100 ($48.00) 150 ($54.00) 200 ($60.00) 250 ($66.00) 300 ($72.00)" at bounding box center [511, 1084] width 395 height 28
click at [313, 1071] on select "50 ($42.00) 100 ($48.00) 150 ($54.00) 200 ($60.00) 250 ($66.00) 300 ($72.00)" at bounding box center [511, 1084] width 395 height 28
click at [629, 1095] on select "50 ($42.00) 100 ($48.00) 150 ($54.00) 200 ($60.00) 250 ($66.00) 300 ($72.00)" at bounding box center [511, 1084] width 395 height 28
click at [313, 1071] on select "50 ($42.00) 100 ($48.00) 150 ($54.00) 200 ($60.00) 250 ($66.00) 300 ($72.00)" at bounding box center [511, 1084] width 395 height 28
click at [642, 1095] on select "50 ($42.00) 100 ($48.00) 150 ($54.00) 200 ($60.00) 250 ($66.00) 300 ($72.00)" at bounding box center [511, 1084] width 395 height 28
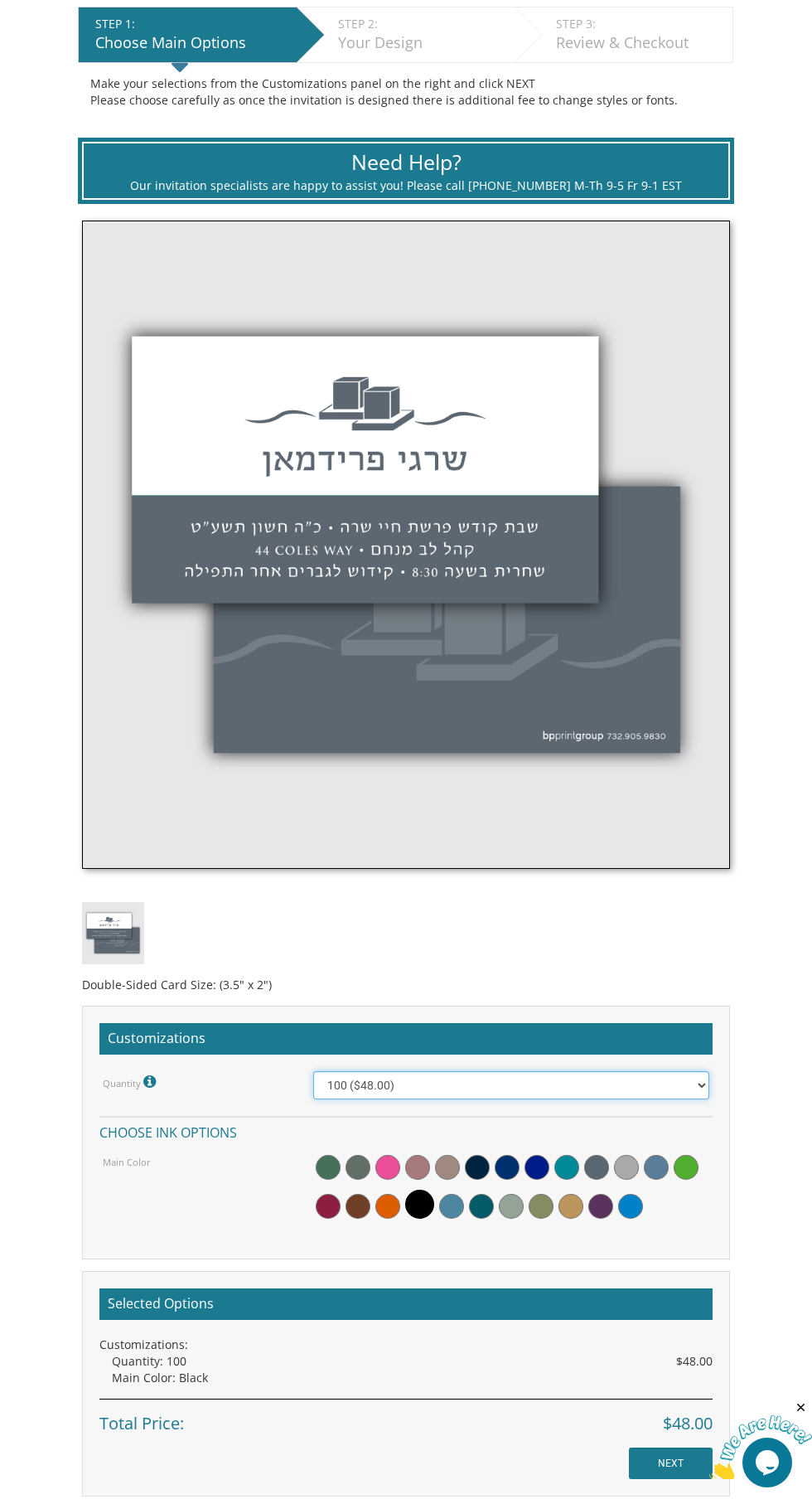
select select "150"
click at [313, 1071] on select "50 ($42.00) 100 ($48.00) 150 ($54.00) 200 ($60.00) 250 ($66.00) 300 ($72.00)" at bounding box center [511, 1084] width 395 height 28
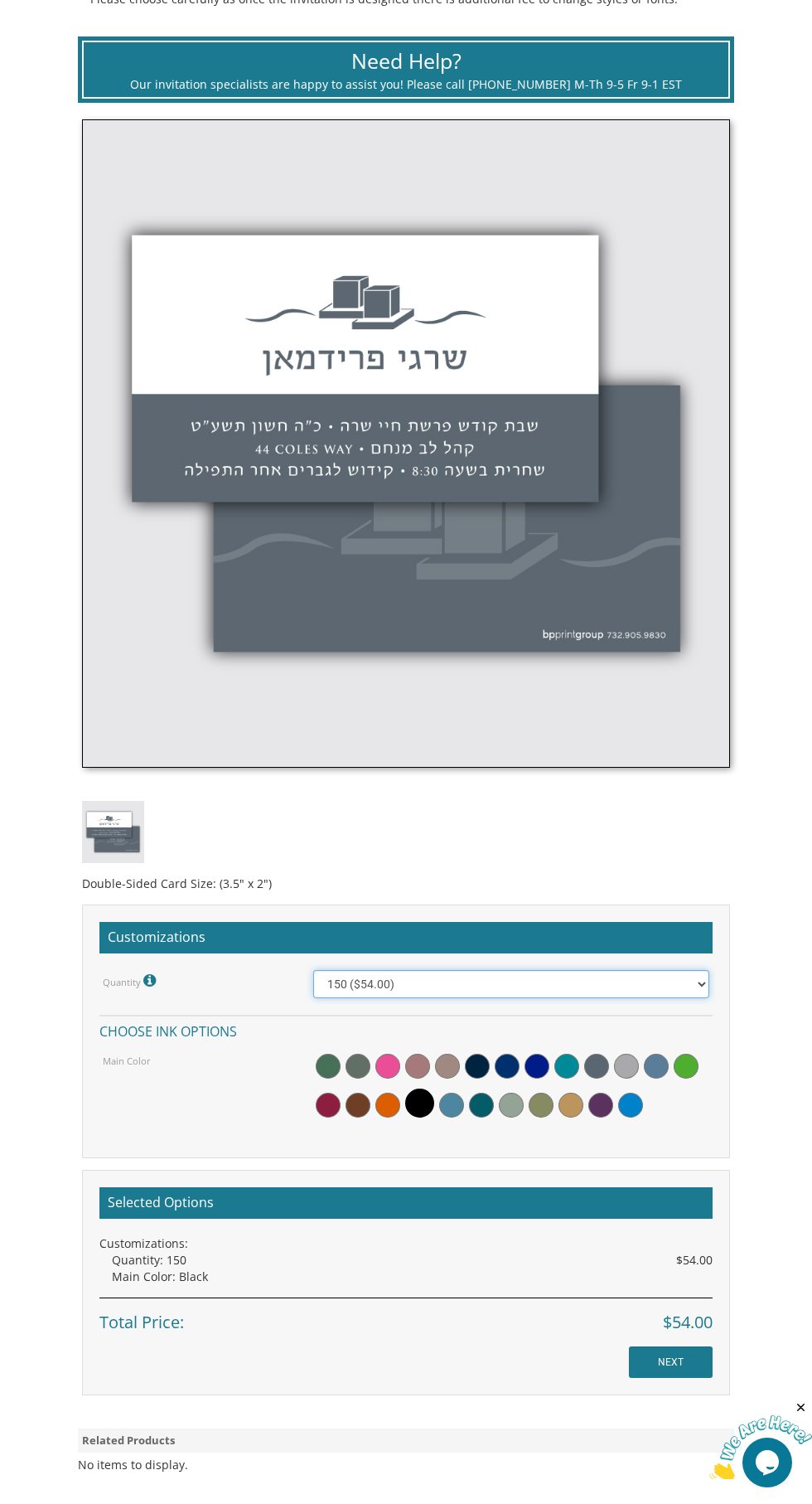
scroll to position [436, 0]
